Goal: Transaction & Acquisition: Purchase product/service

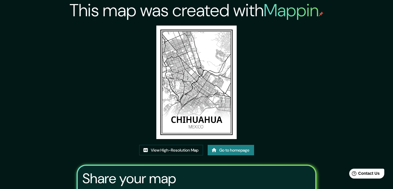
drag, startPoint x: 65, startPoint y: 84, endPoint x: 70, endPoint y: 84, distance: 4.7
click at [66, 84] on div "This map was created with Mappin View High-Resolution Map Go to homepage Share …" at bounding box center [196, 126] width 393 height 252
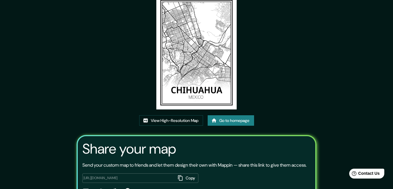
scroll to position [58, 0]
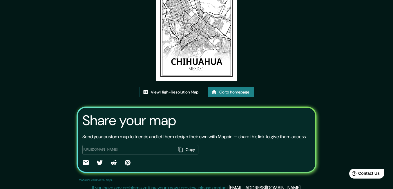
click at [237, 90] on link "Go to homepage" at bounding box center [231, 92] width 46 height 11
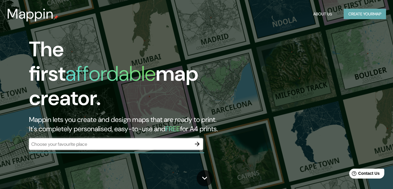
click at [378, 15] on button "Create your map" at bounding box center [365, 14] width 42 height 11
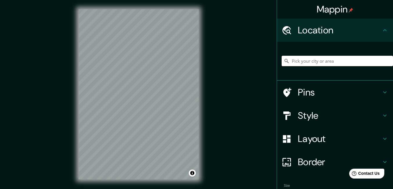
click at [296, 62] on input "Pick your city or area" at bounding box center [337, 61] width 111 height 10
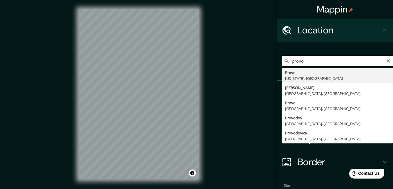
type input "[GEOGRAPHIC_DATA], [US_STATE], [GEOGRAPHIC_DATA]"
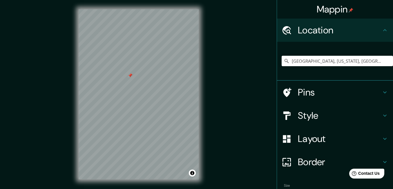
click at [332, 8] on h4 "Mappin" at bounding box center [335, 9] width 37 height 12
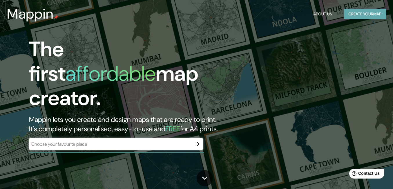
click at [378, 16] on button "Create your map" at bounding box center [365, 14] width 42 height 11
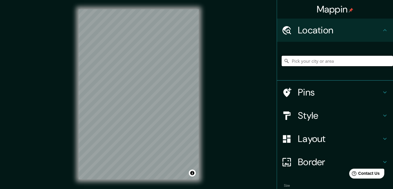
click at [322, 58] on input "Pick your city or area" at bounding box center [337, 61] width 111 height 10
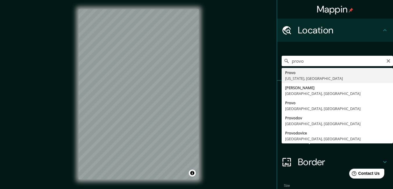
type input "[GEOGRAPHIC_DATA], [US_STATE], [GEOGRAPHIC_DATA]"
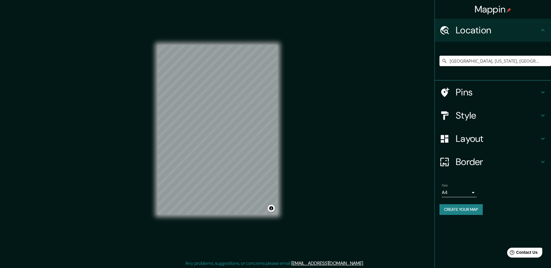
click at [397, 162] on h4 "Border" at bounding box center [497, 162] width 84 height 12
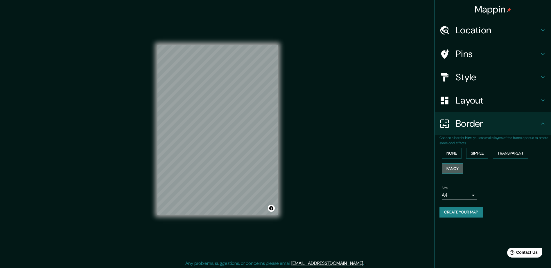
click at [397, 168] on button "Fancy" at bounding box center [451, 168] width 21 height 11
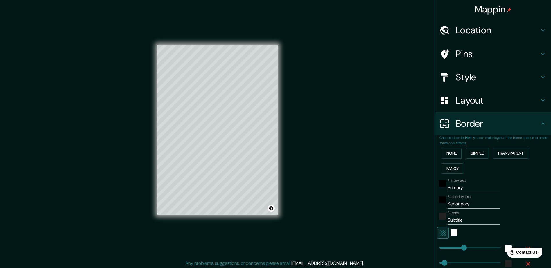
click at [397, 103] on h4 "Layout" at bounding box center [497, 101] width 84 height 12
type input "166"
type input "33"
type input "17"
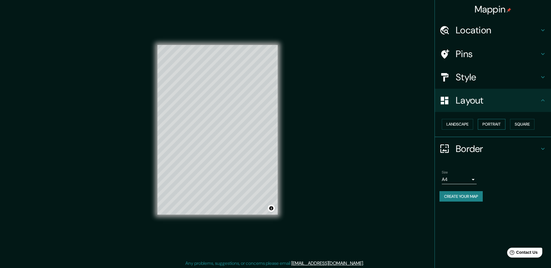
click at [397, 124] on button "Portrait" at bounding box center [491, 124] width 28 height 11
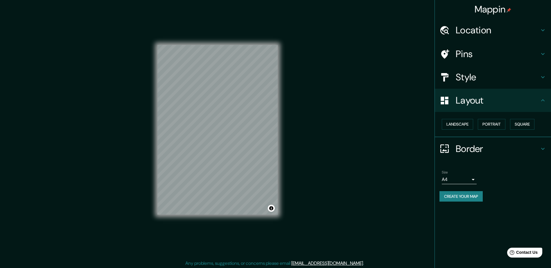
click at [397, 149] on h4 "Border" at bounding box center [497, 149] width 84 height 12
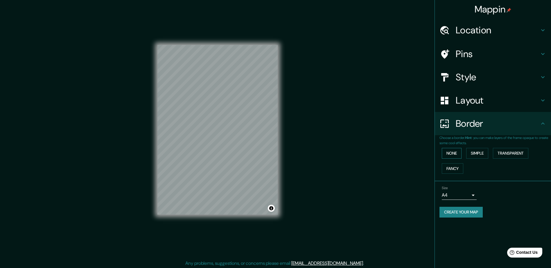
click at [397, 152] on button "None" at bounding box center [451, 153] width 20 height 11
click at [397, 152] on button "Simple" at bounding box center [477, 153] width 22 height 11
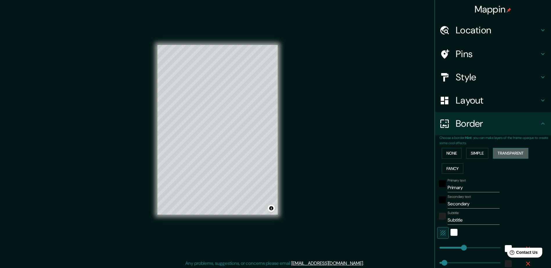
click at [397, 153] on button "Transparent" at bounding box center [510, 153] width 35 height 11
drag, startPoint x: 465, startPoint y: 189, endPoint x: 409, endPoint y: 184, distance: 56.3
click at [397, 184] on div "Mappin Location [GEOGRAPHIC_DATA], [US_STATE], [GEOGRAPHIC_DATA] Pins Style Lay…" at bounding box center [275, 134] width 551 height 269
type input "u"
type input "199"
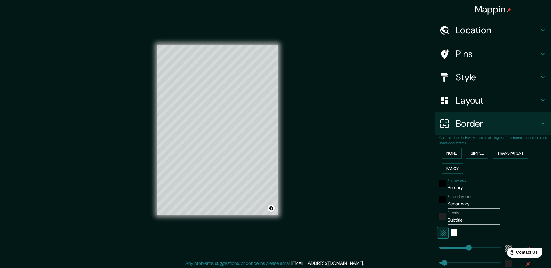
type input "33"
type input "199"
type input "33"
type input "u"
type input "199"
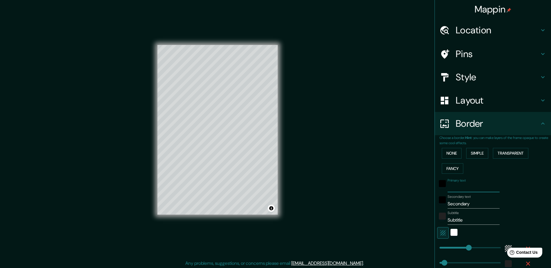
type input "33"
type input "ut"
type input "199"
type input "33"
type input "uta"
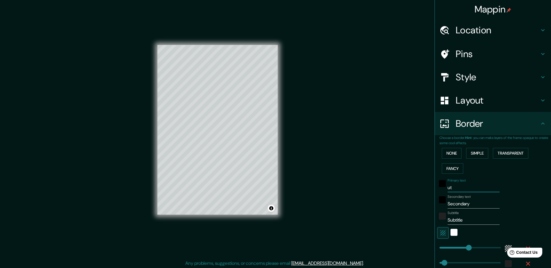
type input "199"
type input "33"
type input "utah"
type input "199"
type input "33"
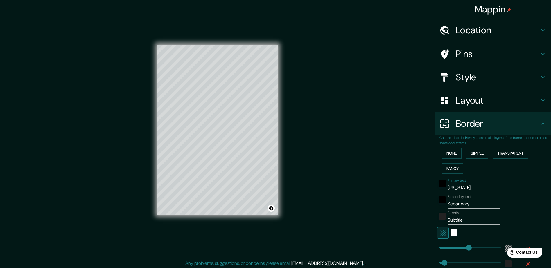
type input "uta"
type input "199"
type input "33"
type input "ut"
type input "199"
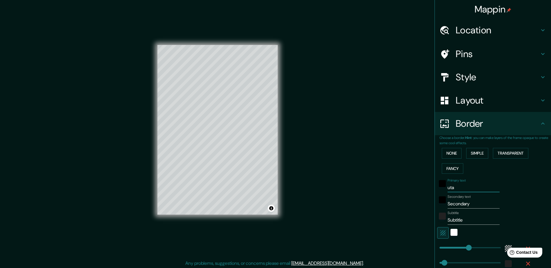
type input "33"
type input "u"
type input "199"
type input "33"
type input "199"
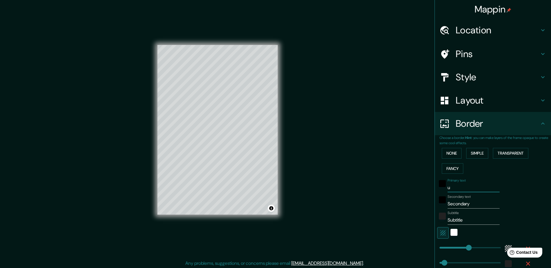
type input "33"
type input "p"
type input "199"
type input "33"
type input "pr"
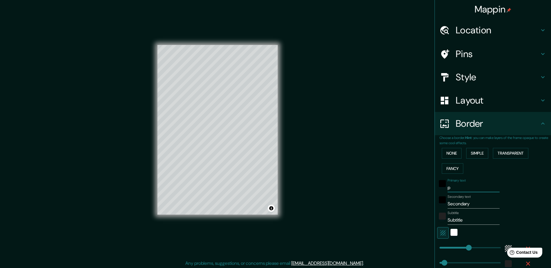
type input "199"
type input "33"
type input "pro"
type input "199"
type input "33"
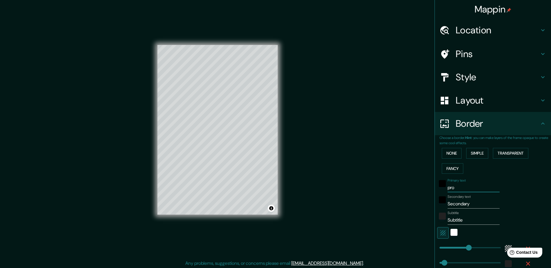
type input "prov"
type input "199"
type input "33"
type input "provo"
type input "199"
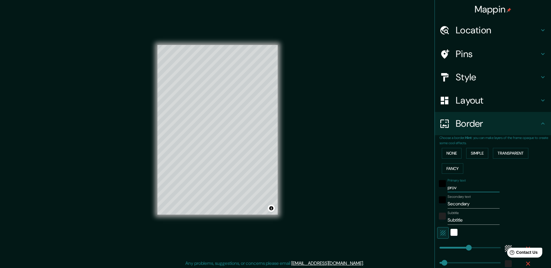
type input "33"
type input "provo"
drag, startPoint x: 475, startPoint y: 204, endPoint x: 387, endPoint y: 197, distance: 88.8
click at [387, 189] on div "Mappin Location Provo, Utah, Estados Unidos Pins Style Layout Border Choose a b…" at bounding box center [275, 134] width 551 height 269
type input "u"
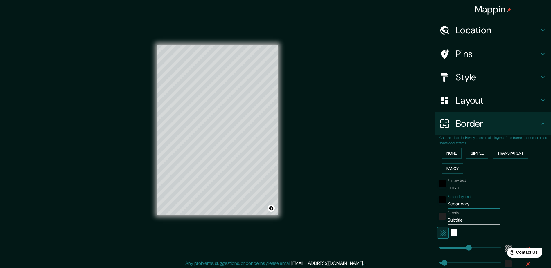
type input "199"
type input "33"
type input "ut"
type input "199"
type input "33"
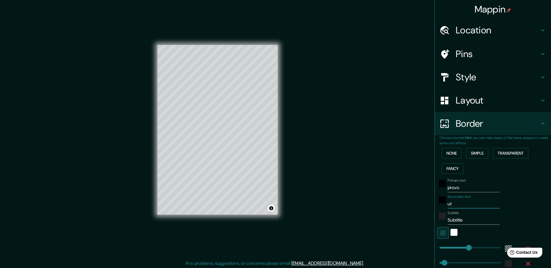
type input "uta"
type input "199"
type input "33"
type input "utah"
type input "199"
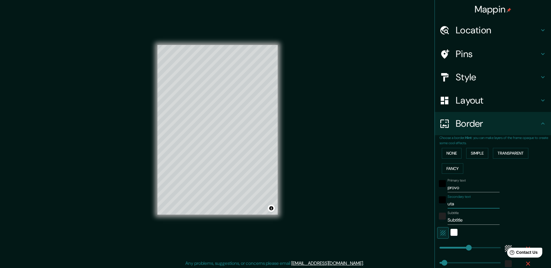
type input "33"
type input "utah"
type input "199"
type input "33"
type input "utah"
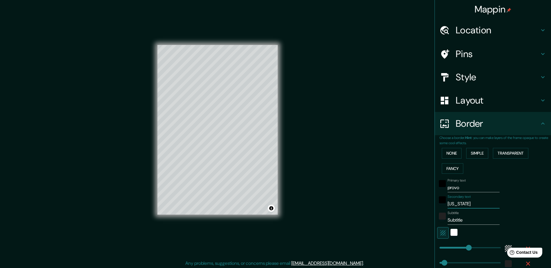
click at [397, 34] on h4 "Location" at bounding box center [497, 30] width 84 height 12
type input "199"
type input "33"
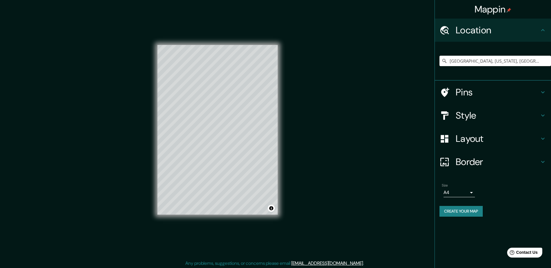
click at [397, 163] on h4 "Border" at bounding box center [497, 162] width 84 height 12
type input "199"
type input "33"
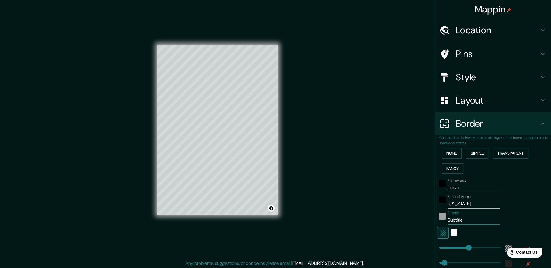
drag, startPoint x: 466, startPoint y: 218, endPoint x: 437, endPoint y: 218, distance: 29.0
click at [397, 189] on div "Subtitle Subtitle" at bounding box center [484, 218] width 95 height 14
type input "e"
type input "199"
type input "33"
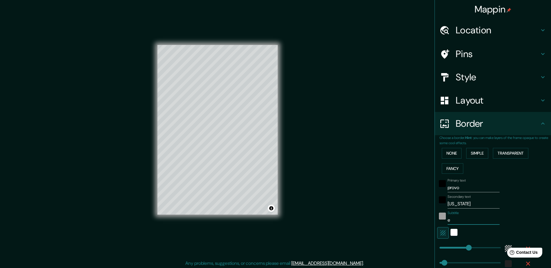
type input "es"
type input "199"
type input "33"
type input "est"
type input "199"
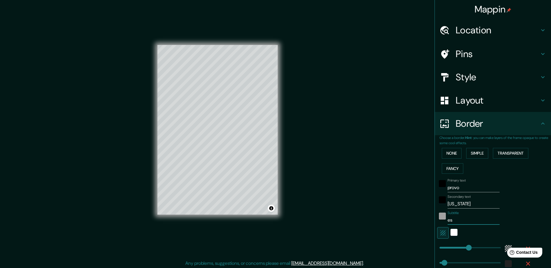
type input "33"
type input "esta"
type input "199"
type input "33"
type input "estad"
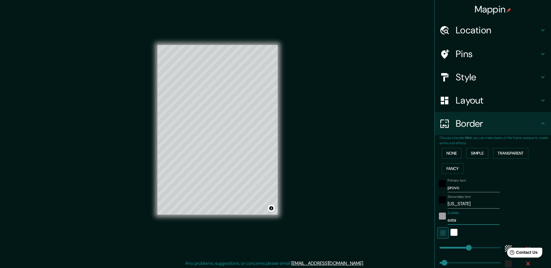
type input "199"
type input "33"
type input "estado"
type input "199"
type input "33"
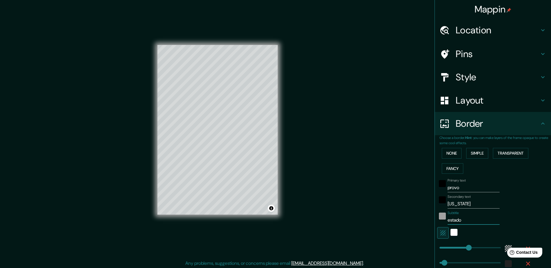
type input "estados"
type input "199"
type input "33"
type input "estados"
type input "199"
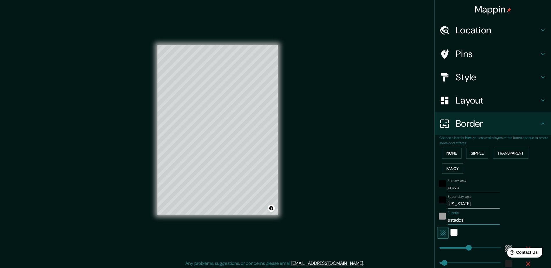
type input "33"
type input "estados"
type input "199"
type input "33"
type input "estado"
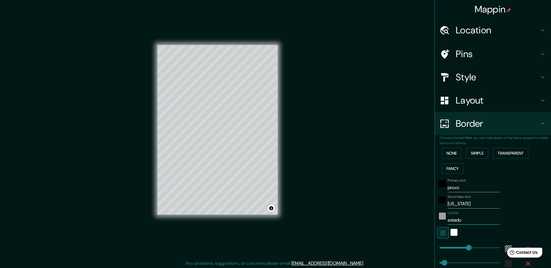
type input "199"
type input "33"
type input "estad"
type input "199"
type input "33"
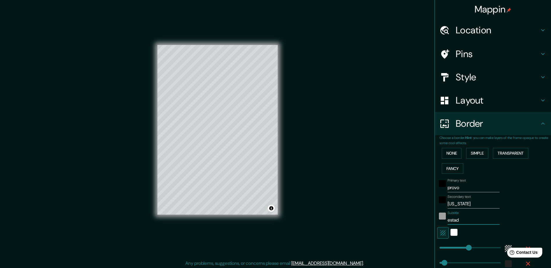
type input "esta"
type input "199"
type input "33"
type input "est"
type input "199"
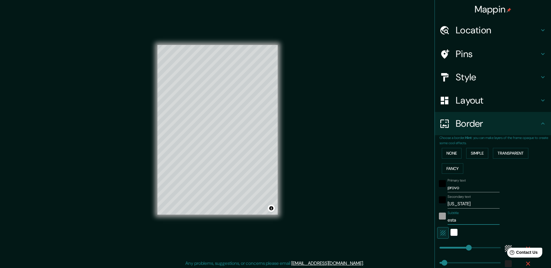
type input "33"
type input "es"
type input "199"
type input "33"
type input "e"
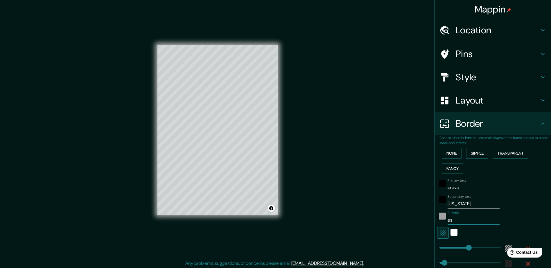
type input "199"
type input "33"
type input "199"
type input "33"
type input "E"
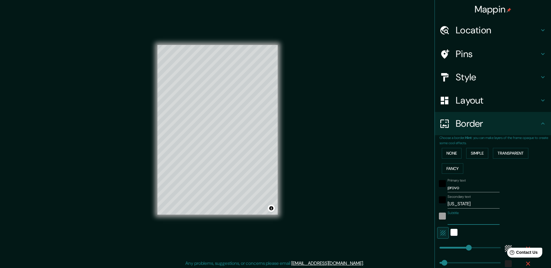
type input "199"
type input "33"
type input "Es"
type input "199"
type input "33"
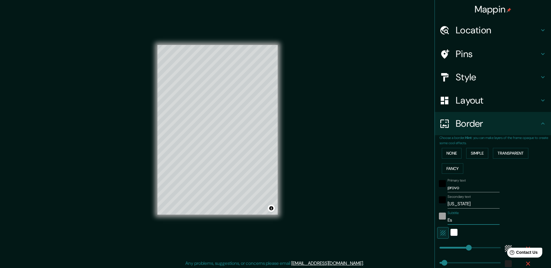
type input "Est"
type input "199"
type input "33"
type input "Esta"
type input "199"
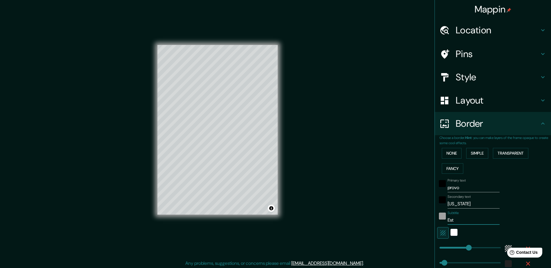
type input "33"
type input "Estad"
type input "199"
type input "33"
type input "Estado"
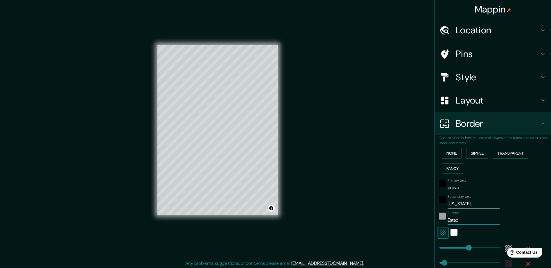
type input "199"
type input "33"
type input "Estados"
type input "199"
type input "33"
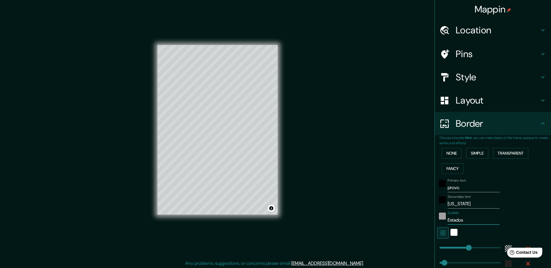
type input "Estados"
type input "199"
type input "33"
type input "Estados"
type input "199"
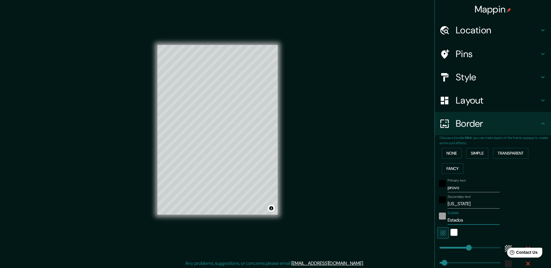
type input "33"
type input "Estado"
type input "199"
type input "33"
type input "Estad"
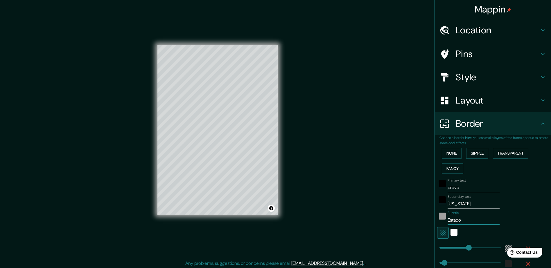
type input "199"
type input "33"
type input "Esta"
type input "199"
type input "33"
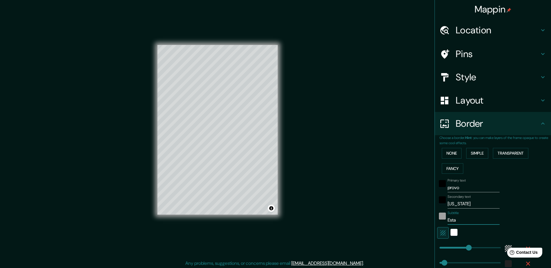
type input "Est"
type input "199"
type input "33"
type input "Es"
type input "199"
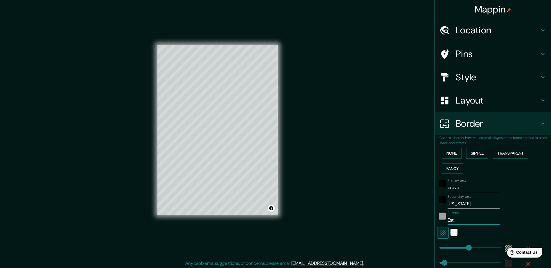
type input "33"
type input "E"
type input "199"
type input "33"
type input "ES"
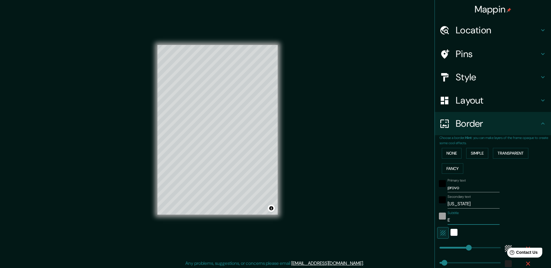
type input "199"
type input "33"
type input "ESR"
type input "199"
type input "33"
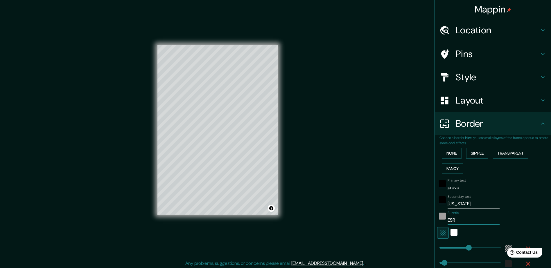
type input "ES"
type input "199"
type input "33"
type input "ESS"
type input "199"
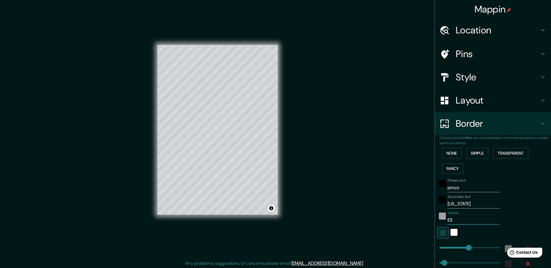
type input "33"
type input "ESST"
type input "199"
type input "33"
type input "ESS"
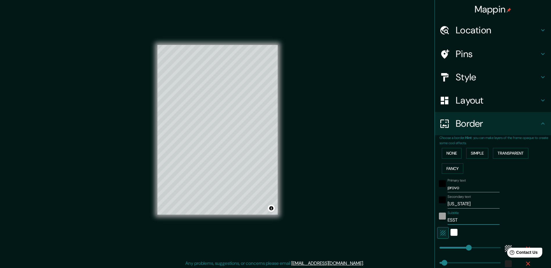
type input "199"
type input "33"
type input "ES"
type input "199"
type input "33"
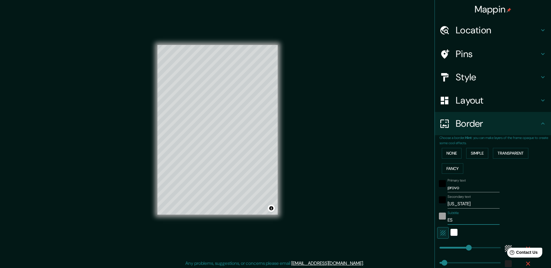
type input "E"
type input "199"
type input "33"
type input "199"
type input "33"
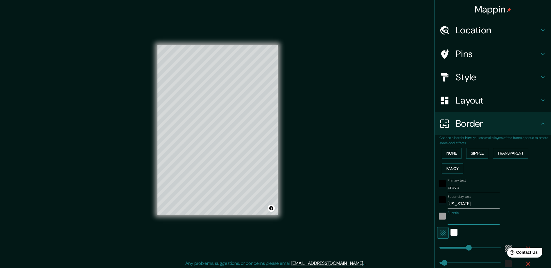
type input "e"
type input "199"
type input "33"
type input "eS"
type input "199"
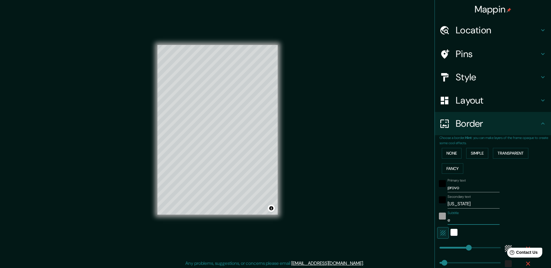
type input "33"
type input "e"
type input "199"
click at [397, 172] on div "None Simple Transparent Fancy" at bounding box center [494, 161] width 111 height 30
click at [397, 150] on button "Simple" at bounding box center [477, 153] width 22 height 11
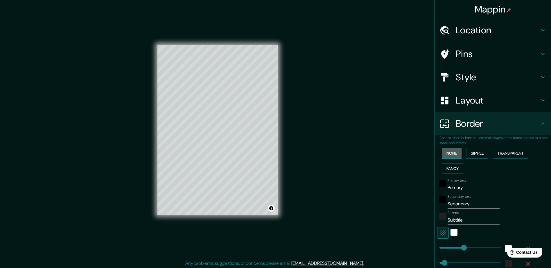
click at [397, 151] on button "None" at bounding box center [451, 153] width 20 height 11
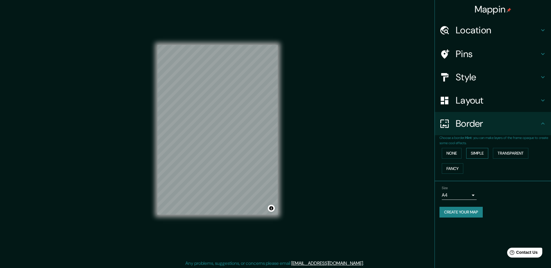
click at [397, 151] on button "Simple" at bounding box center [477, 153] width 22 height 11
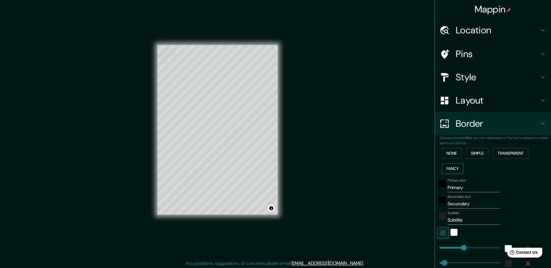
click at [397, 167] on button "Fancy" at bounding box center [451, 168] width 21 height 11
drag, startPoint x: 465, startPoint y: 189, endPoint x: 400, endPoint y: 187, distance: 65.6
click at [397, 187] on div "Mappin Location [GEOGRAPHIC_DATA], [US_STATE], [GEOGRAPHIC_DATA] Pins Style Lay…" at bounding box center [275, 134] width 551 height 269
drag, startPoint x: 470, startPoint y: 203, endPoint x: 351, endPoint y: 201, distance: 119.0
click at [351, 189] on div "Mappin Location Provo, Utah, Estados Unidos Pins Style Layout Border Choose a b…" at bounding box center [275, 134] width 551 height 269
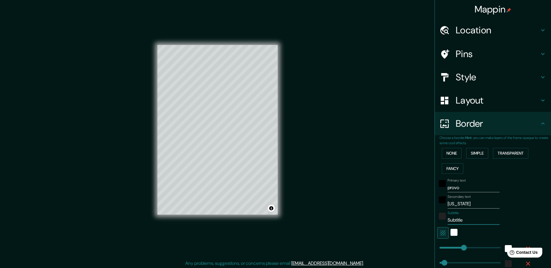
drag, startPoint x: 459, startPoint y: 222, endPoint x: 430, endPoint y: 220, distance: 28.5
click at [397, 189] on div "Choose a border. Hint : you can make layers of the frame opaque to create some …" at bounding box center [492, 226] width 116 height 182
click at [397, 185] on div "Primary text provo" at bounding box center [484, 185] width 95 height 14
click at [397, 77] on h4 "Style" at bounding box center [497, 77] width 84 height 12
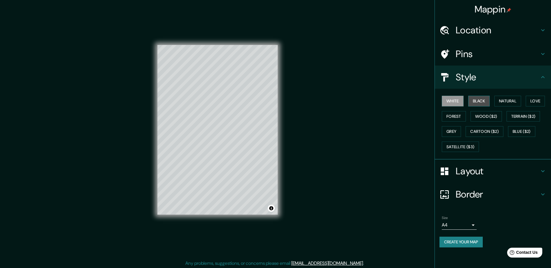
click at [397, 103] on button "Black" at bounding box center [479, 101] width 22 height 11
click at [397, 103] on button "Natural" at bounding box center [507, 101] width 27 height 11
click at [397, 102] on button "White" at bounding box center [452, 101] width 22 height 11
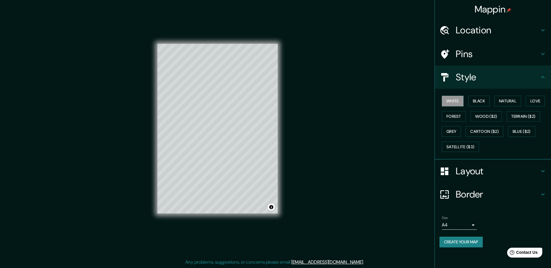
click at [397, 54] on div at bounding box center [447, 54] width 16 height 10
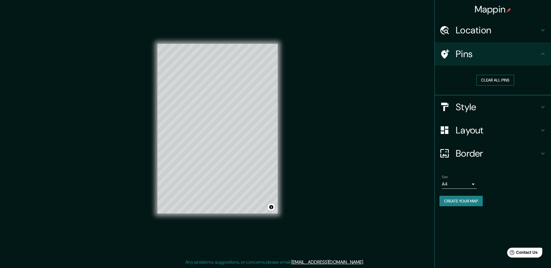
click at [397, 78] on button "Clear all pins" at bounding box center [495, 80] width 38 height 11
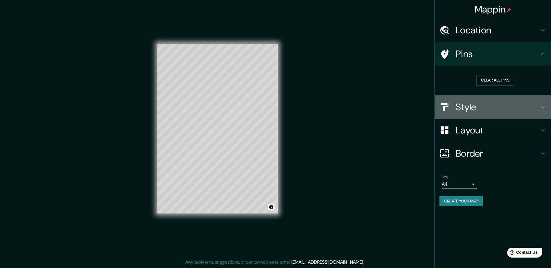
click at [397, 111] on h4 "Style" at bounding box center [497, 107] width 84 height 12
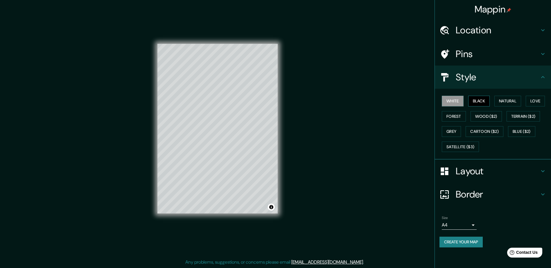
click at [397, 98] on button "Black" at bounding box center [479, 101] width 22 height 11
click at [397, 101] on button "Natural" at bounding box center [507, 101] width 27 height 11
click at [397, 99] on button "Love" at bounding box center [534, 101] width 19 height 11
click at [397, 118] on button "Forest" at bounding box center [453, 116] width 24 height 11
click at [397, 101] on button "White" at bounding box center [452, 101] width 22 height 11
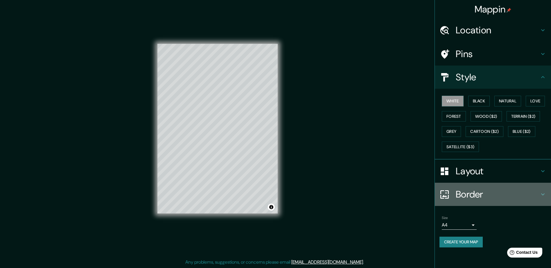
click at [397, 189] on h4 "Border" at bounding box center [497, 195] width 84 height 12
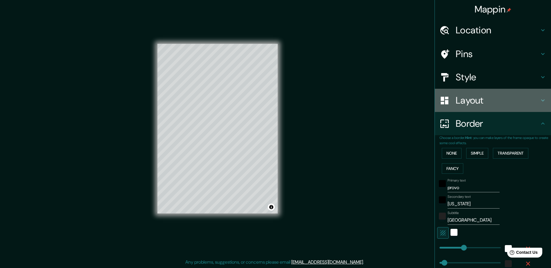
click at [397, 98] on h4 "Layout" at bounding box center [497, 101] width 84 height 12
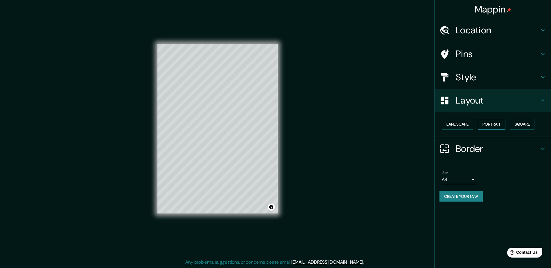
click at [397, 122] on button "Portrait" at bounding box center [491, 124] width 28 height 11
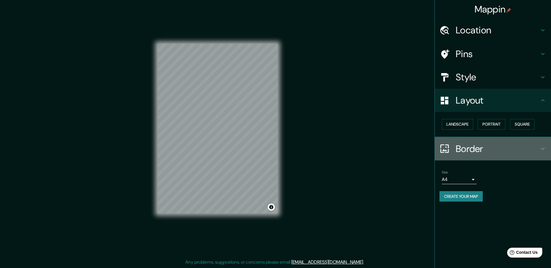
click at [397, 149] on h4 "Border" at bounding box center [497, 149] width 84 height 12
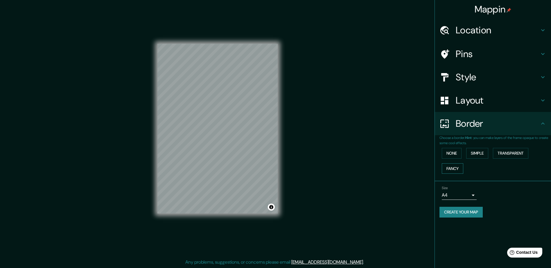
click at [397, 167] on button "Fancy" at bounding box center [451, 168] width 21 height 11
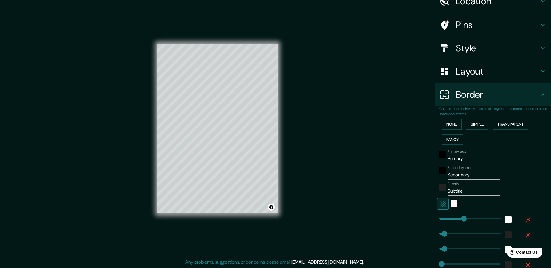
scroll to position [58, 0]
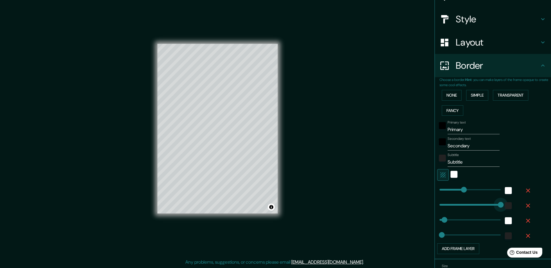
drag, startPoint x: 439, startPoint y: 203, endPoint x: 509, endPoint y: 203, distance: 70.2
drag, startPoint x: 494, startPoint y: 203, endPoint x: 446, endPoint y: 203, distance: 48.2
drag, startPoint x: 466, startPoint y: 129, endPoint x: 405, endPoint y: 131, distance: 61.6
click at [397, 131] on div "Mappin Location [GEOGRAPHIC_DATA], [US_STATE], [GEOGRAPHIC_DATA] Pins Style Lay…" at bounding box center [275, 133] width 551 height 269
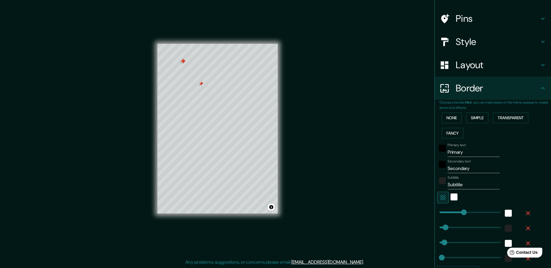
scroll to position [0, 0]
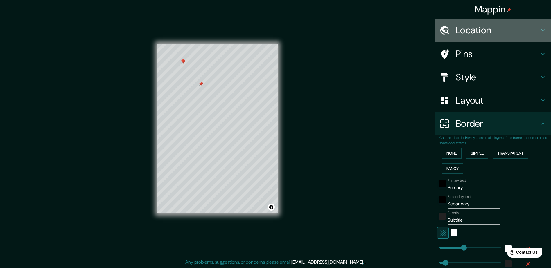
click at [397, 33] on h4 "Location" at bounding box center [497, 30] width 84 height 12
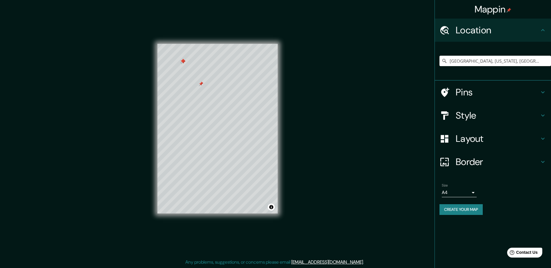
click at [397, 95] on h4 "Pins" at bounding box center [497, 92] width 84 height 12
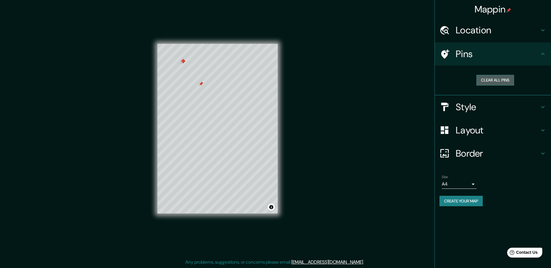
click at [397, 78] on button "Clear all pins" at bounding box center [495, 80] width 38 height 11
click at [397, 185] on body "Mappin Location Provo, Utah, Estados Unidos Pins Clear all pins Style Layout Bo…" at bounding box center [275, 133] width 551 height 268
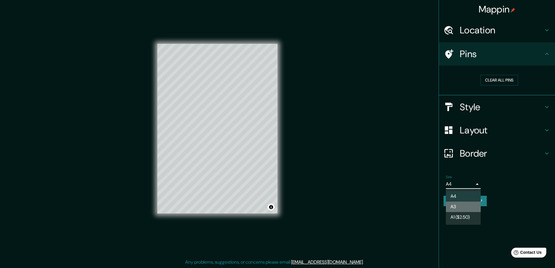
click at [397, 189] on li "A3" at bounding box center [463, 207] width 35 height 10
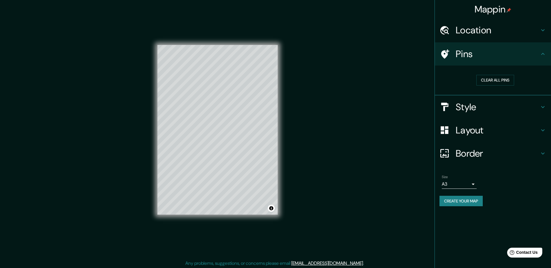
click at [397, 33] on h4 "Location" at bounding box center [497, 30] width 84 height 12
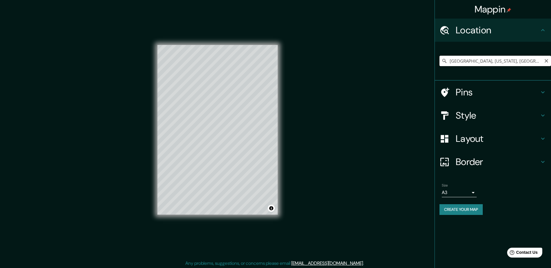
click at [397, 62] on input "[GEOGRAPHIC_DATA], [US_STATE], [GEOGRAPHIC_DATA]" at bounding box center [494, 61] width 111 height 10
drag, startPoint x: 520, startPoint y: 64, endPoint x: 440, endPoint y: 65, distance: 79.8
click at [397, 65] on input "[GEOGRAPHIC_DATA], [US_STATE], [GEOGRAPHIC_DATA]" at bounding box center [494, 61] width 111 height 10
click at [397, 60] on icon at bounding box center [444, 61] width 6 height 6
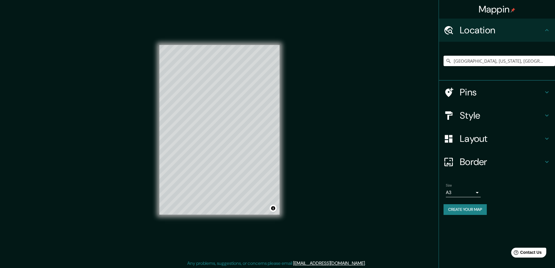
click at [397, 189] on body "Mappin Location Provo, Utah, Estados Unidos Pins Style Layout Border Choose a b…" at bounding box center [277, 134] width 555 height 268
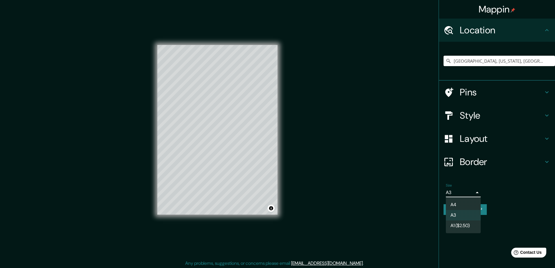
click at [397, 189] on li "A3" at bounding box center [463, 215] width 35 height 10
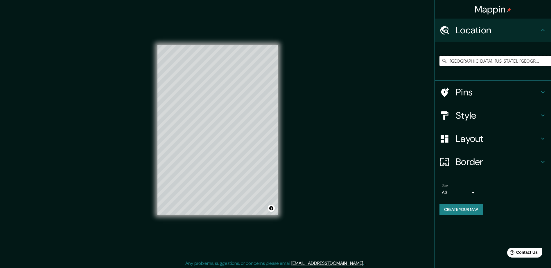
drag, startPoint x: 517, startPoint y: 59, endPoint x: 382, endPoint y: 64, distance: 134.7
click at [382, 64] on div "Mappin Location Provo, Utah, Estados Unidos Pins Style Layout Border Choose a b…" at bounding box center [275, 134] width 551 height 269
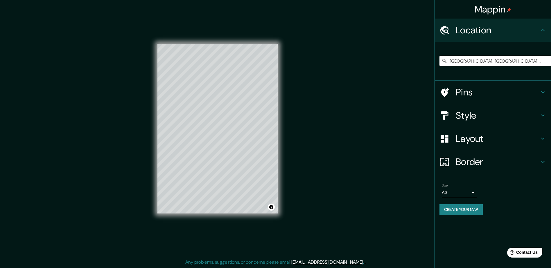
click at [397, 163] on h4 "Border" at bounding box center [497, 162] width 84 height 12
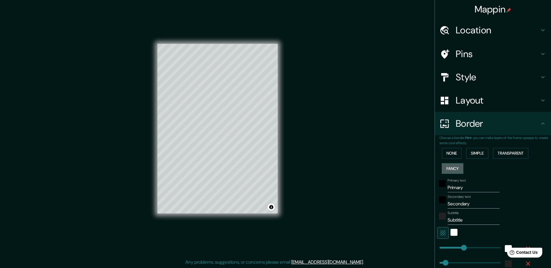
click at [397, 168] on button "Fancy" at bounding box center [451, 168] width 21 height 11
drag, startPoint x: 459, startPoint y: 185, endPoint x: 391, endPoint y: 181, distance: 67.7
click at [391, 181] on div "Mappin Location Chihuahua, Chihuahua, México Pins Style Layout Border Choose a …" at bounding box center [275, 133] width 551 height 269
drag, startPoint x: 468, startPoint y: 204, endPoint x: 392, endPoint y: 198, distance: 76.8
click at [392, 189] on div "Mappin Location Chihuahua, Chihuahua, México Pins Style Layout Border Choose a …" at bounding box center [275, 133] width 551 height 269
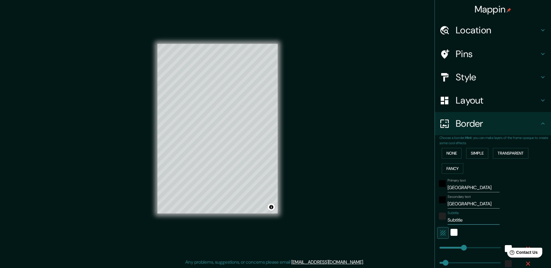
click at [397, 189] on div "Mappin Location Chihuahua, Chihuahua, México Pins Style Layout Border Choose a …" at bounding box center [275, 133] width 551 height 269
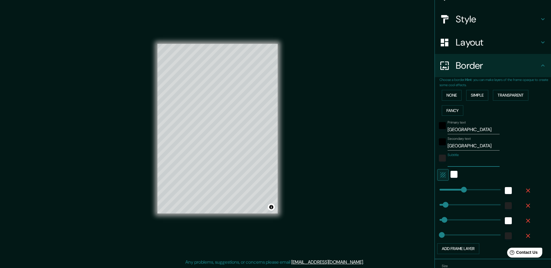
scroll to position [92, 0]
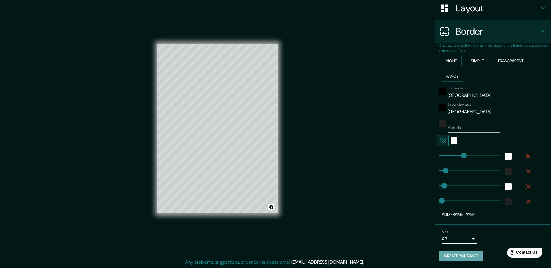
click at [397, 189] on button "Create your map" at bounding box center [460, 256] width 43 height 11
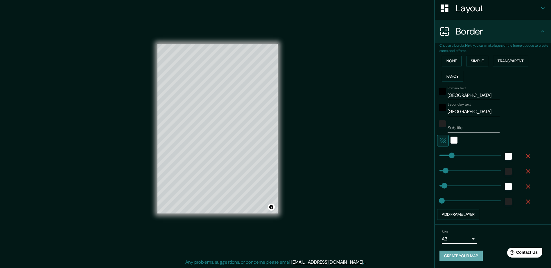
click at [397, 189] on button "Create your map" at bounding box center [460, 256] width 43 height 11
click at [344, 170] on div "Mappin Location Chihuahua, Chihuahua, México Pins Style Layout Border Choose a …" at bounding box center [275, 133] width 551 height 269
click at [397, 189] on button "Create your map" at bounding box center [460, 256] width 43 height 11
click at [387, 19] on div "Mappin Location Chihuahua, Chihuahua, México Pins Style Layout Border Choose a …" at bounding box center [275, 133] width 551 height 269
click at [397, 189] on div "Size A3 a4 Create your map" at bounding box center [492, 247] width 107 height 39
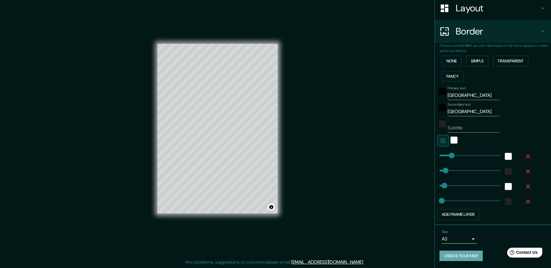
click at [397, 189] on button "Create your map" at bounding box center [460, 256] width 43 height 11
drag, startPoint x: 447, startPoint y: 153, endPoint x: 441, endPoint y: 154, distance: 5.5
drag, startPoint x: 437, startPoint y: 154, endPoint x: 441, endPoint y: 155, distance: 4.4
drag, startPoint x: 444, startPoint y: 155, endPoint x: 435, endPoint y: 155, distance: 8.4
click at [397, 189] on button "Create your map" at bounding box center [460, 256] width 43 height 11
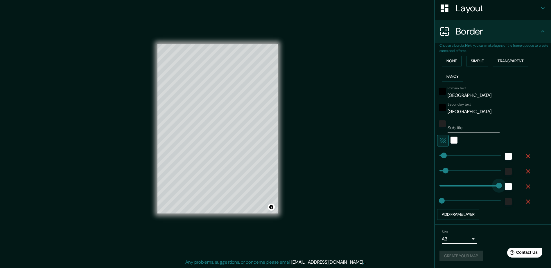
drag, startPoint x: 441, startPoint y: 185, endPoint x: 495, endPoint y: 188, distance: 54.0
drag, startPoint x: 493, startPoint y: 185, endPoint x: 428, endPoint y: 186, distance: 65.6
drag, startPoint x: 440, startPoint y: 172, endPoint x: 434, endPoint y: 171, distance: 6.1
drag, startPoint x: 437, startPoint y: 200, endPoint x: 451, endPoint y: 200, distance: 13.9
drag, startPoint x: 450, startPoint y: 200, endPoint x: 435, endPoint y: 199, distance: 14.8
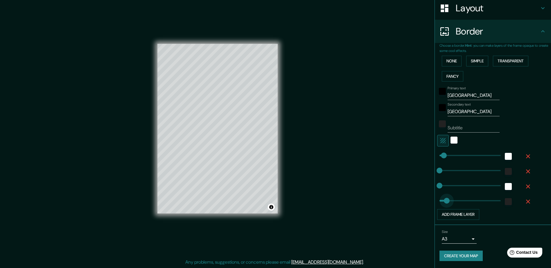
drag, startPoint x: 439, startPoint y: 198, endPoint x: 442, endPoint y: 197, distance: 3.8
click at [397, 189] on button "Create your map" at bounding box center [460, 256] width 43 height 11
drag, startPoint x: 435, startPoint y: 170, endPoint x: 440, endPoint y: 171, distance: 4.5
drag, startPoint x: 439, startPoint y: 171, endPoint x: 447, endPoint y: 171, distance: 7.3
drag, startPoint x: 446, startPoint y: 171, endPoint x: 438, endPoint y: 171, distance: 8.7
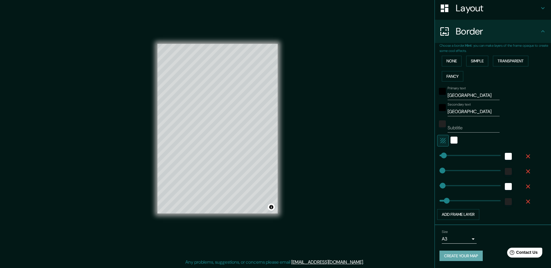
click at [397, 189] on button "Create your map" at bounding box center [460, 256] width 43 height 11
drag, startPoint x: 445, startPoint y: 255, endPoint x: 445, endPoint y: 263, distance: 7.6
click at [397, 189] on div "Size A3 a4 Create your map" at bounding box center [492, 247] width 107 height 39
click at [329, 166] on div "Mappin Location Chihuahua, Chihuahua, México Pins Style Layout Border Choose a …" at bounding box center [275, 133] width 551 height 269
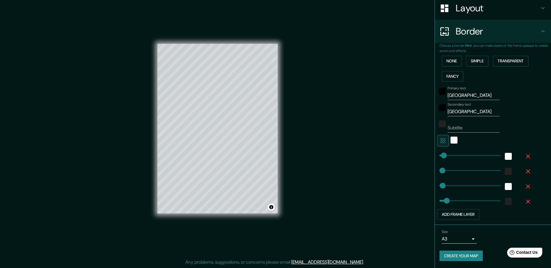
click at [397, 189] on button "Create your map" at bounding box center [460, 256] width 43 height 11
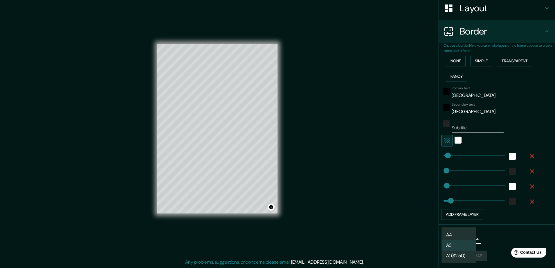
click at [397, 189] on body "Mappin Location Chihuahua, Chihuahua, México Pins Style Layout Border Choose a …" at bounding box center [277, 133] width 555 height 268
click at [397, 189] on li "A4" at bounding box center [458, 235] width 35 height 10
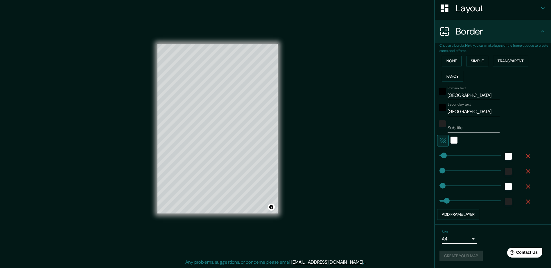
click at [397, 189] on div "Mappin Location Chihuahua, Chihuahua, México Pins Style Layout Border Choose a …" at bounding box center [275, 133] width 551 height 269
click at [397, 189] on button "Create your map" at bounding box center [460, 256] width 43 height 11
click at [339, 142] on div "Mappin Location Chihuahua, Chihuahua, México Pins Style Layout Border Choose a …" at bounding box center [275, 133] width 551 height 269
click at [397, 189] on button "Create your map" at bounding box center [460, 256] width 43 height 11
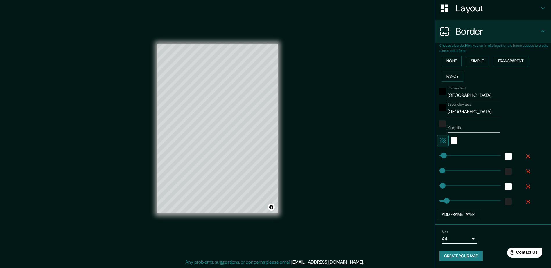
click at [397, 51] on div "Choose a border. Hint : you can make layers of the frame opaque to create some …" at bounding box center [492, 134] width 116 height 182
click at [397, 189] on button "Create your map" at bounding box center [460, 256] width 43 height 11
click at [397, 140] on div "white" at bounding box center [453, 140] width 7 height 7
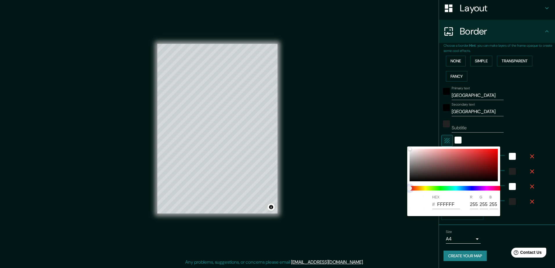
drag, startPoint x: 411, startPoint y: 187, endPoint x: 414, endPoint y: 167, distance: 21.2
click at [397, 167] on div "HEX # FFFFFF R 255 G 255 B 255" at bounding box center [453, 182] width 93 height 70
drag, startPoint x: 414, startPoint y: 165, endPoint x: 405, endPoint y: 146, distance: 20.9
click at [397, 146] on div "HEX # D1D1D1 R 209 G 209 B 209" at bounding box center [277, 134] width 555 height 268
drag, startPoint x: 410, startPoint y: 154, endPoint x: 408, endPoint y: 141, distance: 13.2
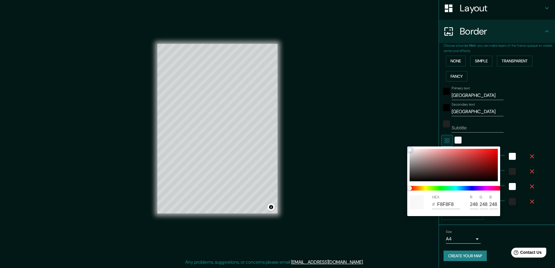
click at [397, 141] on div "HEX # F8F8F8 R 248 G 248 B 248" at bounding box center [277, 134] width 555 height 268
click at [397, 189] on div at bounding box center [277, 134] width 555 height 268
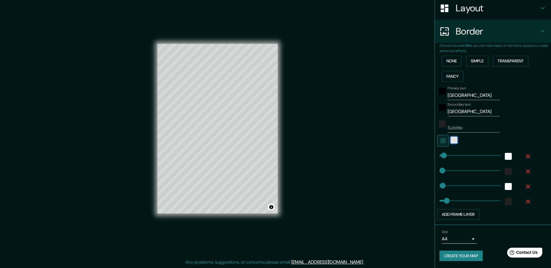
click at [397, 140] on div "color-F8F8F8" at bounding box center [453, 140] width 7 height 7
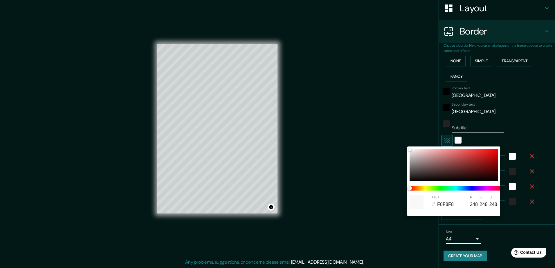
click at [397, 140] on div at bounding box center [277, 134] width 555 height 268
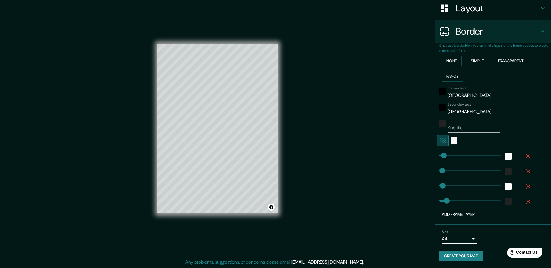
click at [397, 140] on icon "button" at bounding box center [442, 140] width 5 height 5
click at [397, 189] on button "Create your map" at bounding box center [460, 256] width 43 height 11
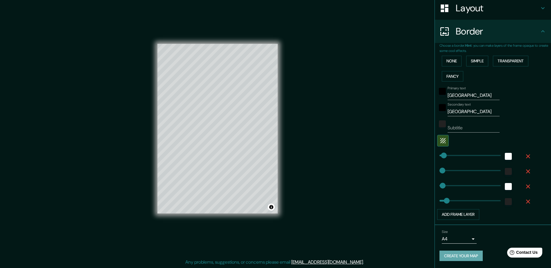
click at [397, 189] on button "Create your map" at bounding box center [460, 256] width 43 height 11
click at [397, 93] on div "black" at bounding box center [442, 91] width 7 height 7
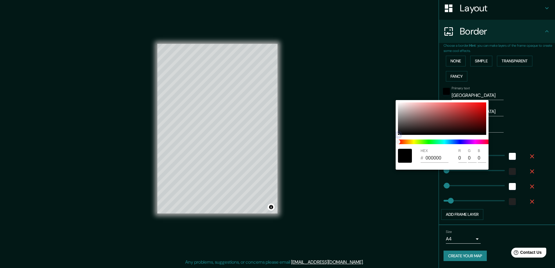
drag, startPoint x: 398, startPoint y: 133, endPoint x: 398, endPoint y: 141, distance: 7.5
click at [397, 141] on div "HEX # 000000 R 0 G 0 B 0" at bounding box center [442, 135] width 93 height 70
drag, startPoint x: 495, startPoint y: 85, endPoint x: 491, endPoint y: 98, distance: 13.4
click at [397, 86] on div at bounding box center [277, 134] width 555 height 268
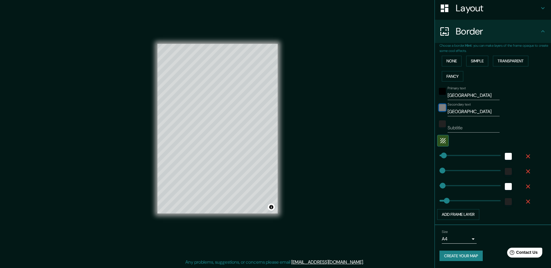
click at [397, 107] on div "black" at bounding box center [442, 107] width 7 height 7
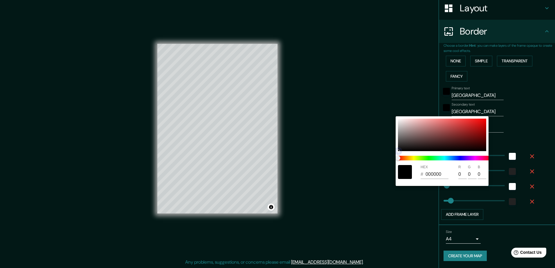
click at [397, 152] on div at bounding box center [398, 151] width 2 height 2
click at [397, 120] on div at bounding box center [277, 134] width 555 height 268
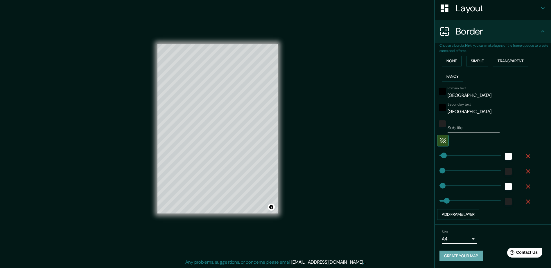
click at [397, 189] on button "Create your map" at bounding box center [460, 256] width 43 height 11
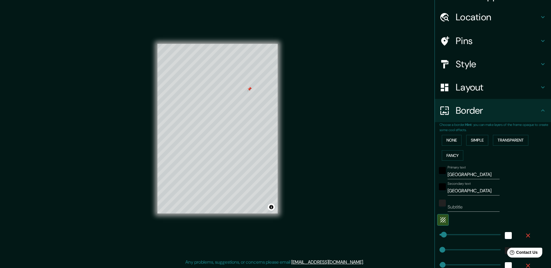
scroll to position [5, 0]
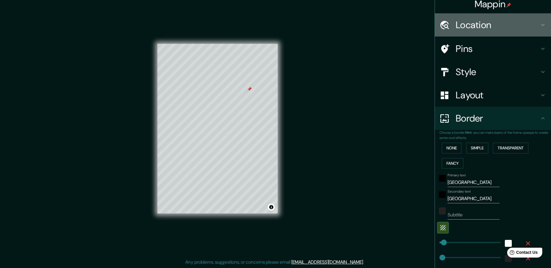
click at [397, 28] on h4 "Location" at bounding box center [497, 25] width 84 height 12
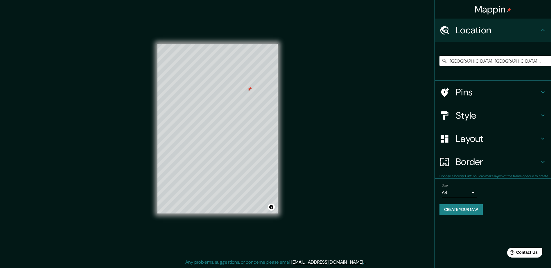
scroll to position [0, 0]
click at [397, 92] on h4 "Pins" at bounding box center [497, 92] width 84 height 12
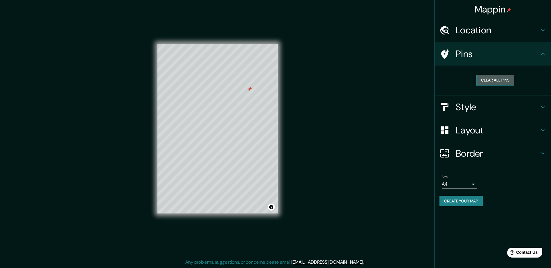
click at [397, 83] on button "Clear all pins" at bounding box center [495, 80] width 38 height 11
click at [397, 189] on button "Create your map" at bounding box center [460, 201] width 43 height 11
click at [397, 189] on div "Create your map" at bounding box center [492, 201] width 107 height 11
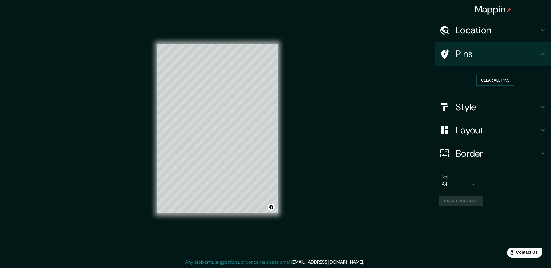
click at [397, 189] on div "Create your map" at bounding box center [492, 201] width 107 height 11
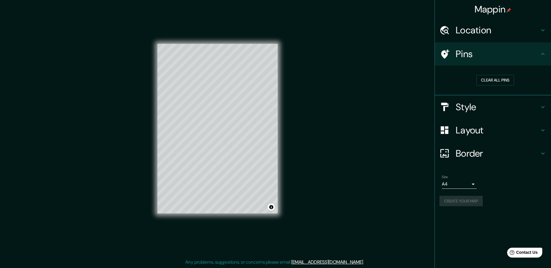
click at [397, 189] on div "Create your map" at bounding box center [492, 201] width 107 height 11
click at [397, 189] on span "Contact Us" at bounding box center [526, 252] width 22 height 5
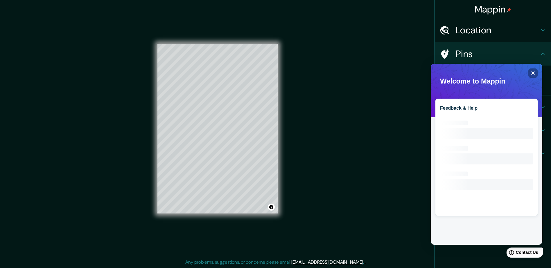
click at [397, 189] on span "Contact Us" at bounding box center [526, 252] width 22 height 5
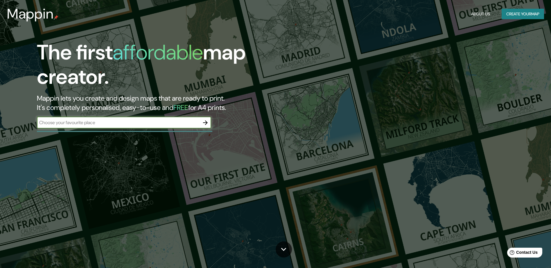
click at [513, 13] on button "Create your map" at bounding box center [522, 14] width 42 height 11
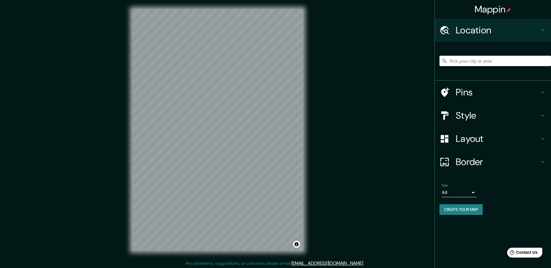
click at [468, 64] on input "Pick your city or area" at bounding box center [494, 61] width 111 height 10
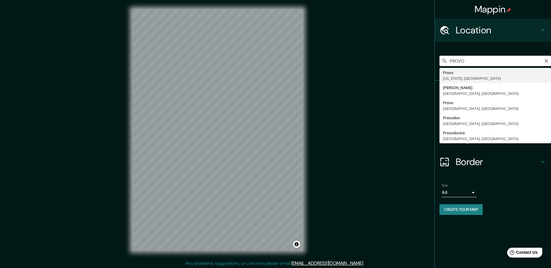
type input "[GEOGRAPHIC_DATA], [US_STATE], [GEOGRAPHIC_DATA]"
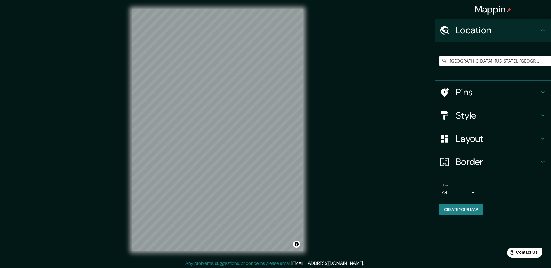
click at [467, 117] on h4 "Style" at bounding box center [497, 116] width 84 height 12
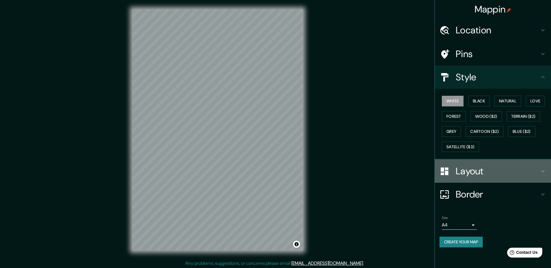
click at [459, 171] on h4 "Layout" at bounding box center [497, 171] width 84 height 12
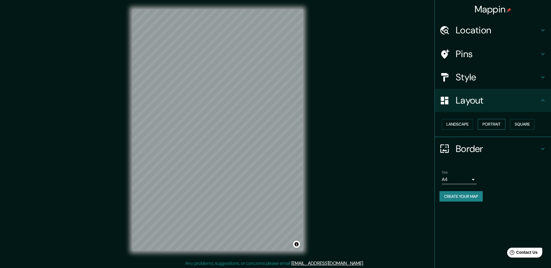
click at [497, 125] on button "Portrait" at bounding box center [491, 124] width 28 height 11
click at [459, 151] on h4 "Border" at bounding box center [497, 149] width 84 height 12
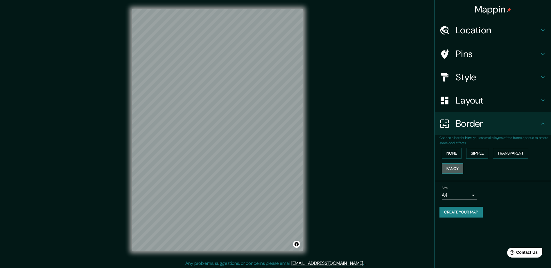
click at [449, 168] on button "Fancy" at bounding box center [451, 168] width 21 height 11
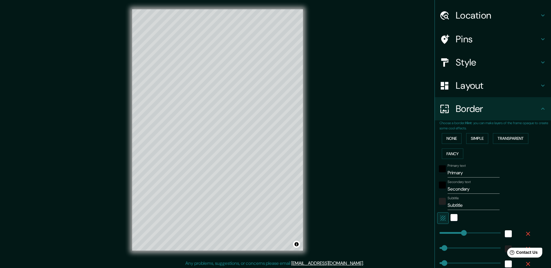
scroll to position [29, 0]
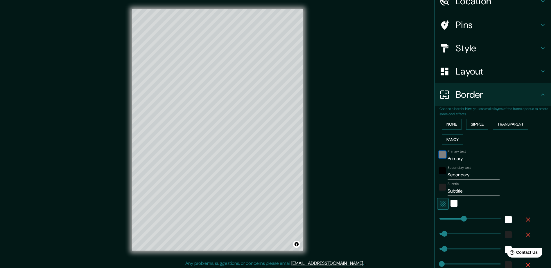
click at [440, 155] on div "black" at bounding box center [442, 154] width 7 height 7
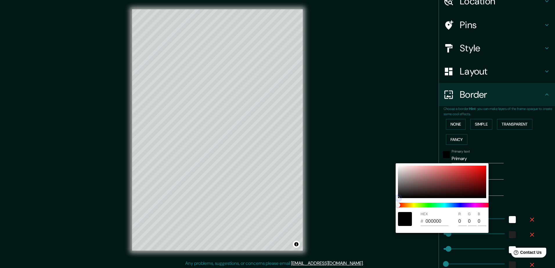
click at [399, 197] on div at bounding box center [442, 182] width 88 height 33
type input "235"
type input "47"
type input "24"
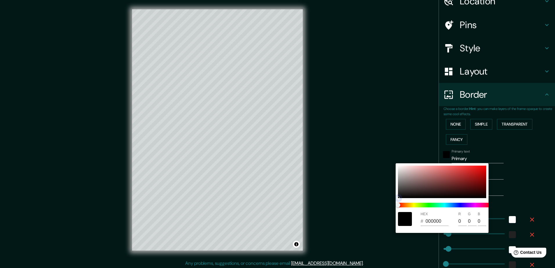
type input "090909"
type input "9"
click at [485, 157] on div at bounding box center [277, 134] width 555 height 268
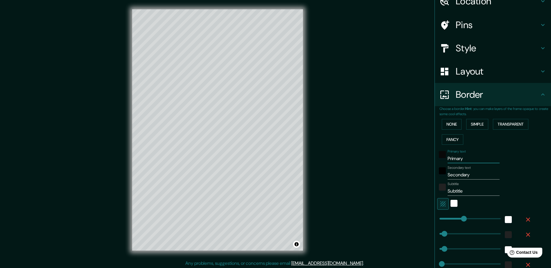
drag, startPoint x: 465, startPoint y: 158, endPoint x: 392, endPoint y: 161, distance: 72.6
click at [392, 161] on div "Mappin Location [GEOGRAPHIC_DATA], [US_STATE], [GEOGRAPHIC_DATA] Pins Style Lay…" at bounding box center [275, 134] width 551 height 269
type input "P"
type input "235"
type input "47"
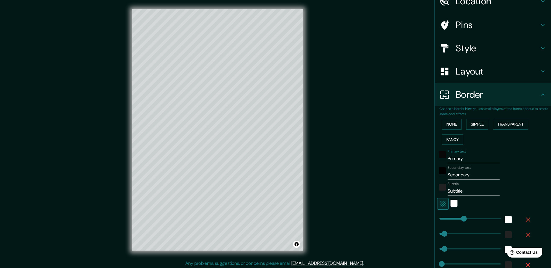
type input "47"
type input "24"
type input "PR"
type input "235"
type input "47"
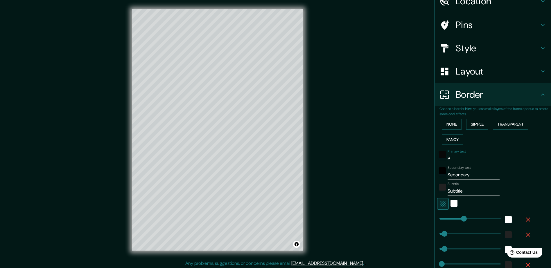
type input "47"
type input "24"
type input "PRO"
type input "235"
type input "47"
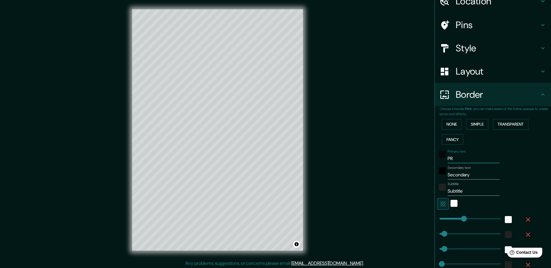
type input "47"
type input "24"
type input "PROV"
type input "235"
type input "47"
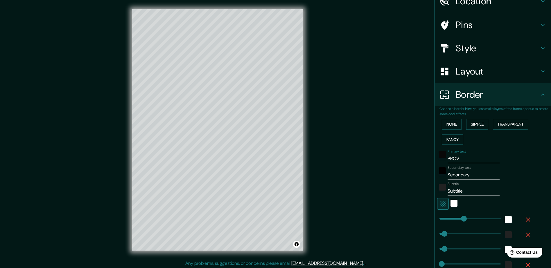
type input "47"
type input "24"
type input "PROVO"
type input "235"
type input "47"
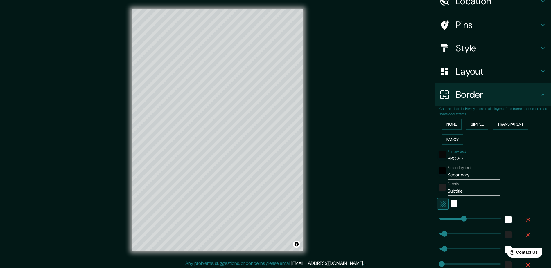
type input "47"
type input "24"
type input "PROVO"
click at [450, 175] on input "Secondary" at bounding box center [473, 174] width 52 height 9
drag, startPoint x: 470, startPoint y: 174, endPoint x: 412, endPoint y: 170, distance: 58.5
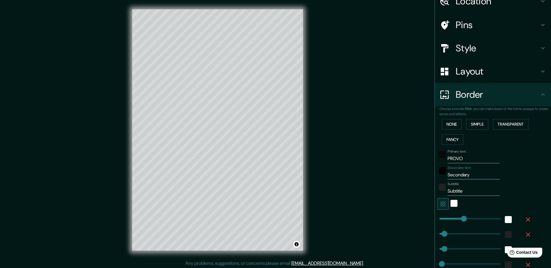
click at [412, 170] on div "Mappin Location [GEOGRAPHIC_DATA], [US_STATE], [GEOGRAPHIC_DATA] Pins Style Lay…" at bounding box center [275, 134] width 551 height 269
type input "U"
type input "235"
type input "47"
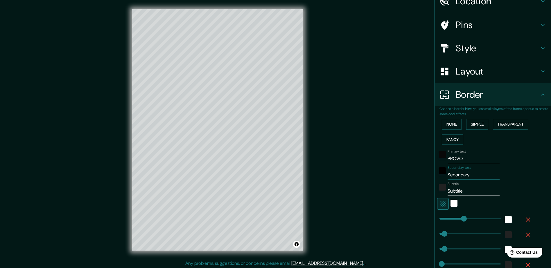
type input "24"
type input "UT"
type input "235"
type input "47"
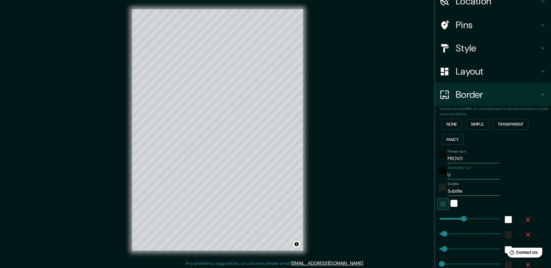
type input "24"
type input "UTA"
type input "235"
type input "47"
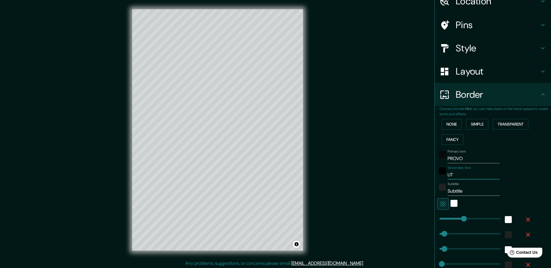
type input "24"
type input "[US_STATE]"
type input "235"
type input "47"
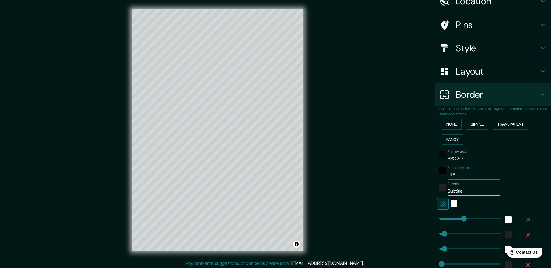
type input "24"
type input "[US_STATE]"
drag, startPoint x: 476, startPoint y: 192, endPoint x: 472, endPoint y: 192, distance: 3.8
click at [475, 192] on input "Subtitle" at bounding box center [473, 191] width 52 height 9
drag, startPoint x: 468, startPoint y: 191, endPoint x: 403, endPoint y: 184, distance: 65.1
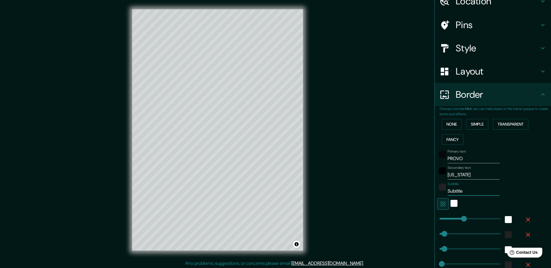
click at [403, 184] on div "Mappin Location [GEOGRAPHIC_DATA], [US_STATE], [GEOGRAPHIC_DATA] Pins Style Lay…" at bounding box center [275, 134] width 551 height 269
type input "235"
type input "47"
type input "24"
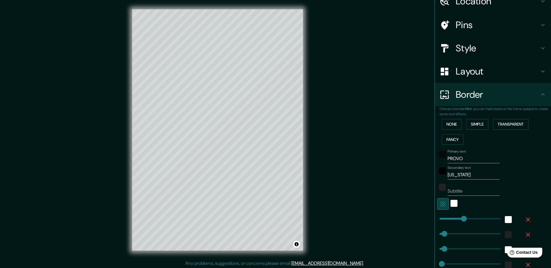
click at [439, 202] on icon "button" at bounding box center [442, 204] width 7 height 7
type input "235"
type input "47"
type input "24"
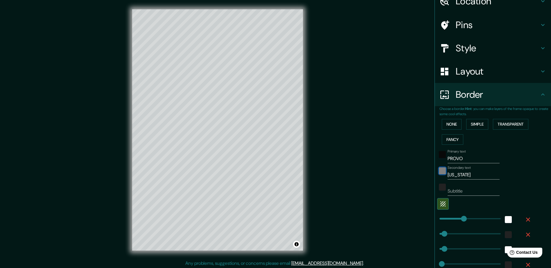
click at [439, 168] on div "black" at bounding box center [442, 170] width 7 height 7
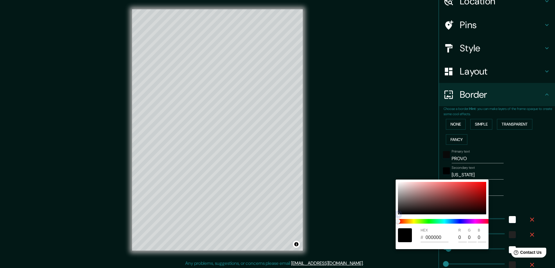
type input "235"
type input "47"
type input "24"
type input "070606"
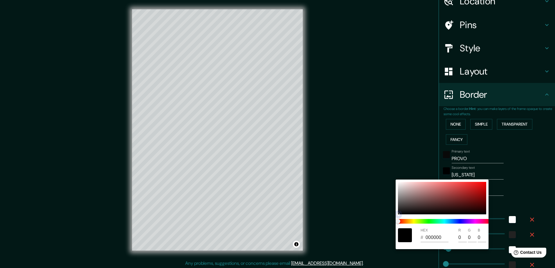
type input "7"
type input "6"
type input "235"
type input "47"
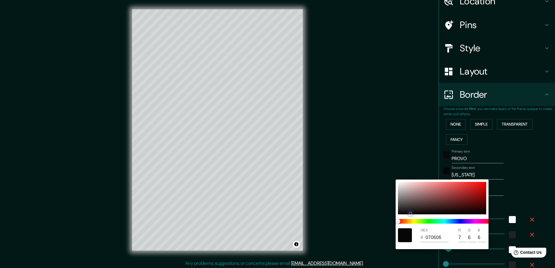
type input "47"
type input "24"
type input "235"
type input "47"
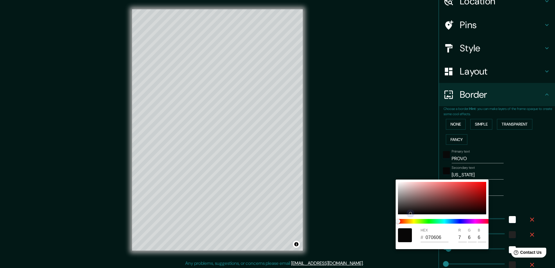
type input "24"
type input "090808"
type input "9"
type input "8"
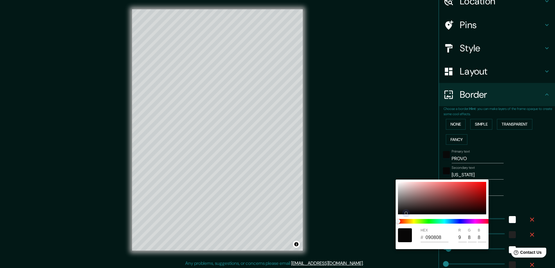
type input "235"
type input "47"
type input "24"
type input "0B0A0A"
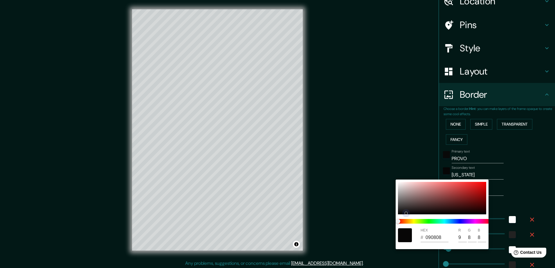
type input "11"
type input "10"
type input "235"
type input "47"
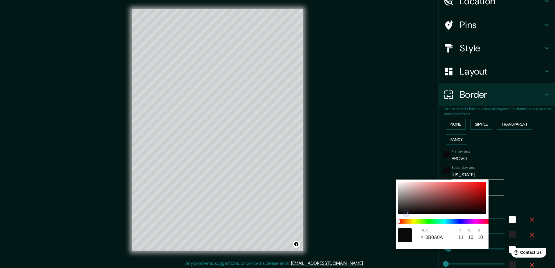
type input "47"
type input "24"
type input "235"
type input "47"
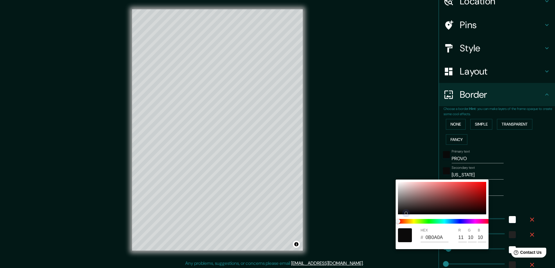
type input "24"
type input "201919"
type input "32"
type input "25"
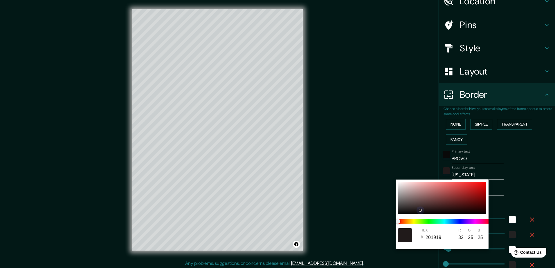
type input "235"
type input "47"
type input "24"
type input "201818"
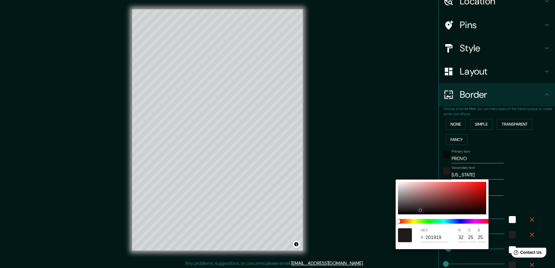
type input "24"
type input "235"
type input "47"
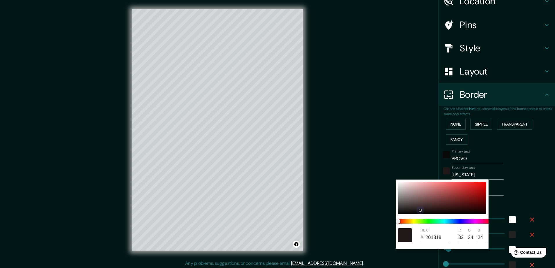
type input "24"
type input "221616"
type input "34"
type input "22"
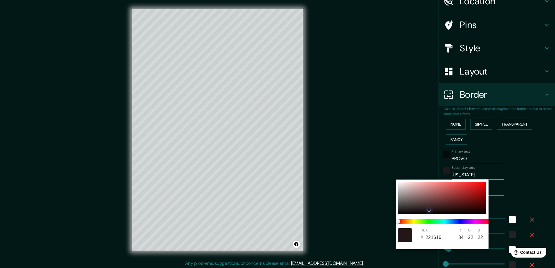
type input "235"
type input "47"
type input "24"
type input "201919"
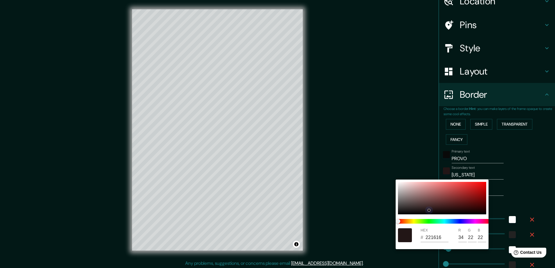
type input "32"
type input "25"
type input "235"
type input "47"
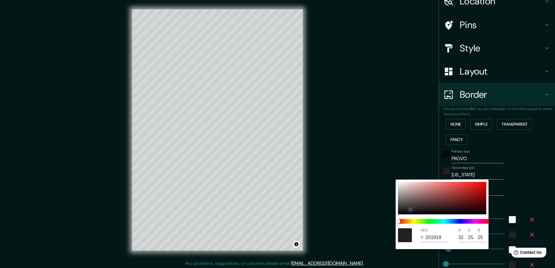
type input "47"
type input "24"
type input "252020"
type input "37"
type input "32"
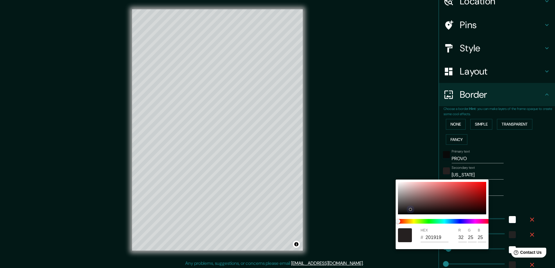
type input "32"
type input "235"
type input "47"
type input "24"
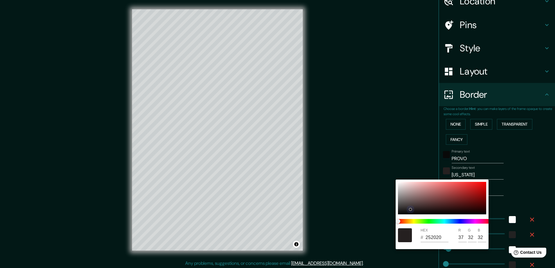
type input "272323"
type input "39"
type input "35"
type input "235"
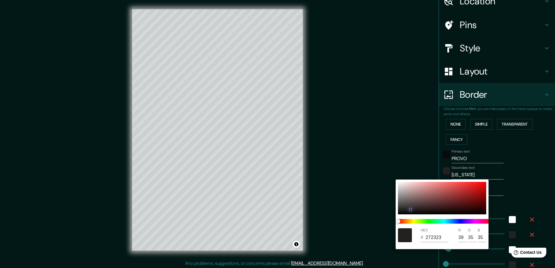
type input "47"
type input "24"
type input "292727"
type input "41"
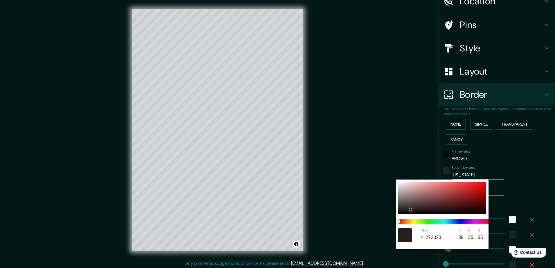
type input "39"
type input "235"
type input "47"
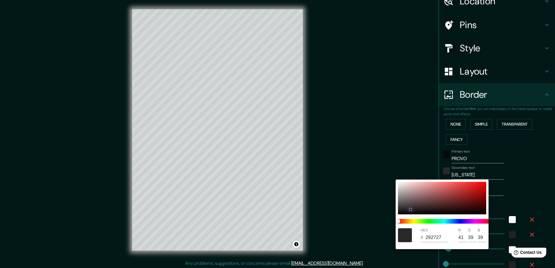
type input "24"
type input "2C2A2A"
type input "44"
type input "42"
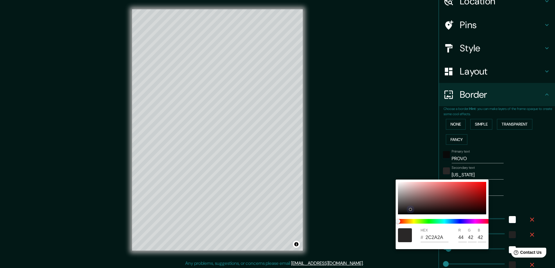
type input "235"
type input "47"
type input "24"
type input "235"
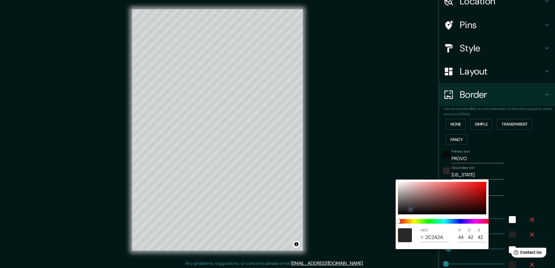
type input "47"
type input "24"
type input "2C2B2B"
type input "43"
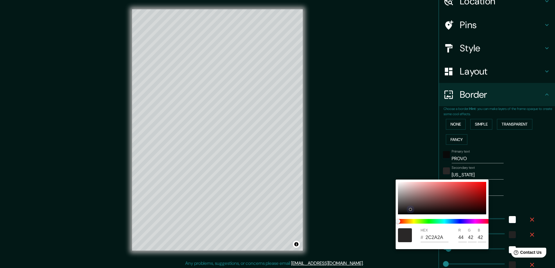
type input "43"
type input "235"
type input "47"
type input "24"
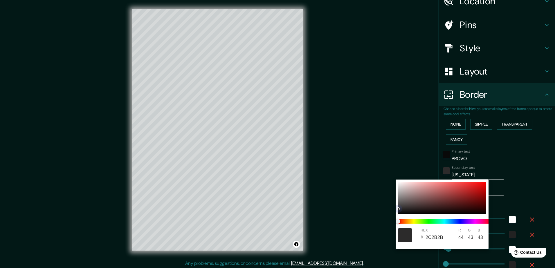
type input "2C2C2C"
type input "44"
type input "235"
type input "47"
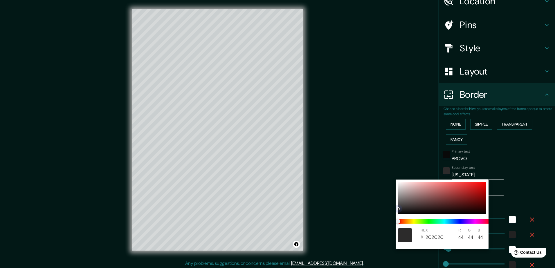
type input "47"
type input "24"
type input "235"
type input "47"
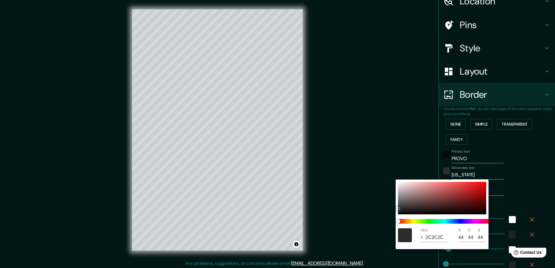
type input "24"
type input "292929"
type input "41"
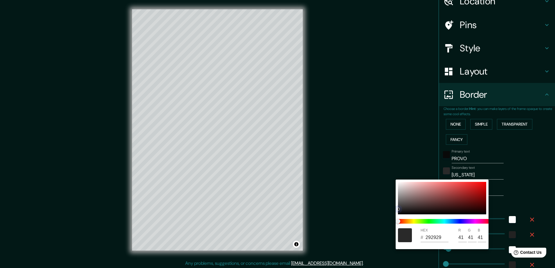
type input "235"
type input "47"
type input "24"
type input "121212"
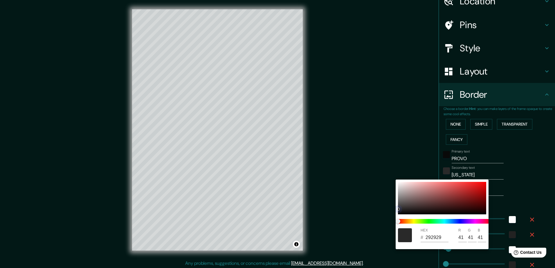
type input "18"
type input "235"
drag, startPoint x: 404, startPoint y: 213, endPoint x: 398, endPoint y: 213, distance: 5.8
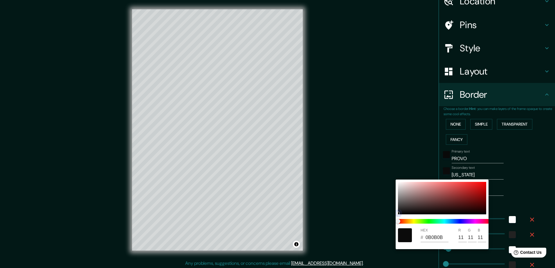
click at [398, 213] on div at bounding box center [398, 213] width 2 height 2
drag, startPoint x: 398, startPoint y: 220, endPoint x: 394, endPoint y: 219, distance: 3.9
click at [394, 219] on div "HEX # 0A0A0A R 10 G 10 B 10" at bounding box center [277, 134] width 555 height 268
click at [402, 233] on div at bounding box center [405, 235] width 14 height 14
click at [398, 211] on div "HEX # 0A0A0A R 10 G 10 B 10" at bounding box center [442, 215] width 93 height 70
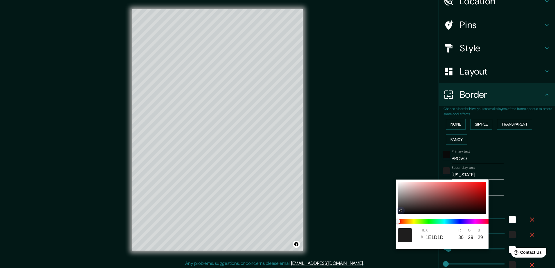
click at [401, 210] on div at bounding box center [400, 210] width 3 height 3
click at [458, 158] on div at bounding box center [277, 134] width 555 height 268
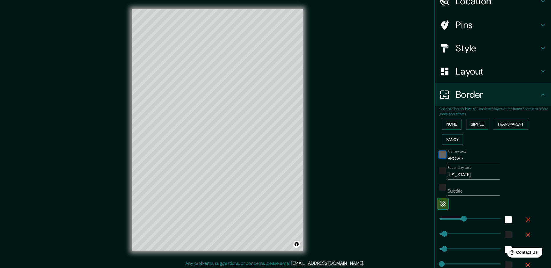
click at [440, 156] on div "color-090909" at bounding box center [442, 154] width 7 height 7
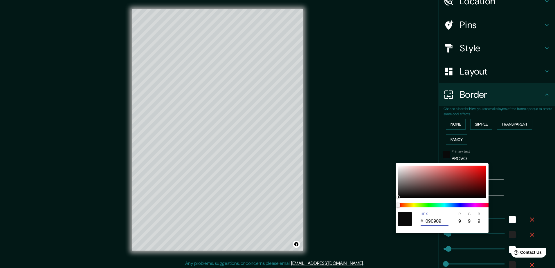
drag, startPoint x: 445, startPoint y: 221, endPoint x: 418, endPoint y: 222, distance: 26.4
click at [418, 222] on div "HEX # 090909 R 9 G 9 B 9" at bounding box center [442, 219] width 93 height 19
click at [468, 139] on div at bounding box center [277, 134] width 555 height 268
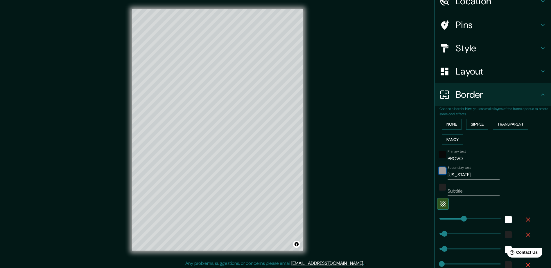
click at [439, 171] on div "color-1E1D1D" at bounding box center [442, 170] width 7 height 7
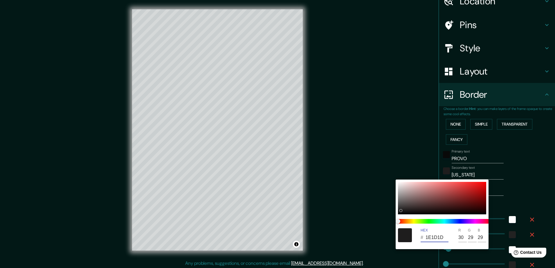
drag, startPoint x: 445, startPoint y: 237, endPoint x: 424, endPoint y: 239, distance: 21.2
click at [424, 239] on div "# 1E1D1D" at bounding box center [435, 237] width 28 height 9
paste input "090909"
click at [509, 177] on div at bounding box center [277, 134] width 555 height 268
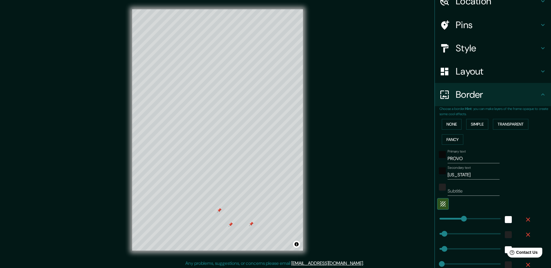
click at [458, 173] on input "[US_STATE]" at bounding box center [473, 174] width 52 height 9
click at [458, 175] on input "[US_STATE]" at bounding box center [473, 174] width 52 height 9
click at [463, 188] on input "Subtitle" at bounding box center [473, 191] width 52 height 9
click at [439, 172] on div "color-090909" at bounding box center [442, 170] width 7 height 7
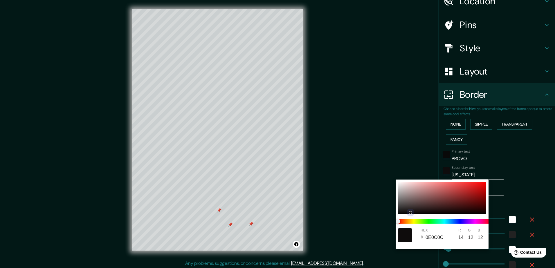
drag, startPoint x: 398, startPoint y: 212, endPoint x: 407, endPoint y: 212, distance: 9.0
click at [407, 212] on div at bounding box center [442, 198] width 88 height 33
drag, startPoint x: 488, startPoint y: 140, endPoint x: 466, endPoint y: 122, distance: 28.9
click at [488, 140] on div at bounding box center [277, 134] width 555 height 268
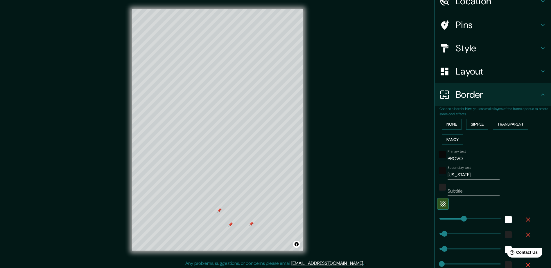
click at [450, 72] on div at bounding box center [447, 71] width 16 height 10
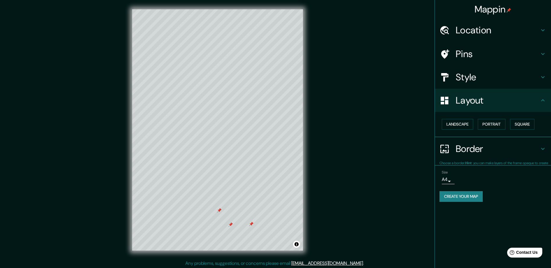
scroll to position [0, 0]
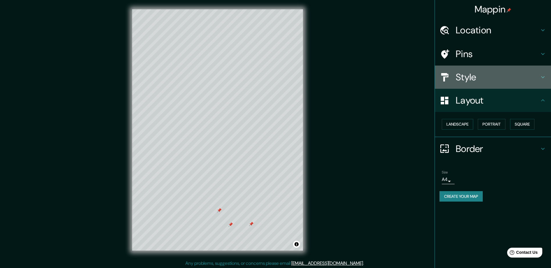
click at [467, 77] on h4 "Style" at bounding box center [497, 77] width 84 height 12
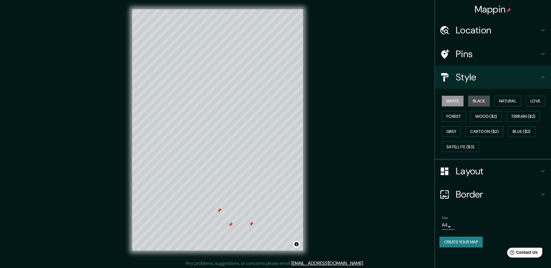
click at [475, 101] on button "Black" at bounding box center [479, 101] width 22 height 11
click at [503, 98] on button "Natural" at bounding box center [507, 101] width 27 height 11
click at [537, 100] on button "Love" at bounding box center [534, 101] width 19 height 11
click at [455, 100] on button "White" at bounding box center [452, 101] width 22 height 11
click at [457, 114] on button "Forest" at bounding box center [453, 116] width 24 height 11
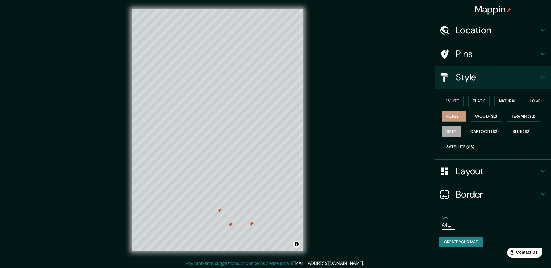
click at [456, 128] on button "Grey" at bounding box center [450, 131] width 19 height 11
click at [446, 102] on button "White" at bounding box center [452, 101] width 22 height 11
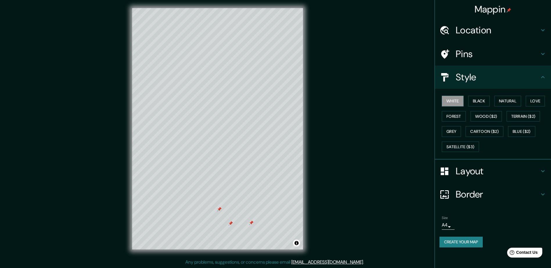
click at [461, 172] on h4 "Layout" at bounding box center [497, 171] width 84 height 12
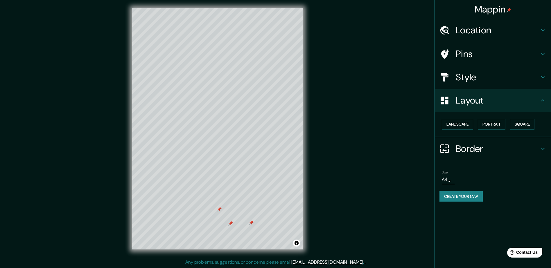
click at [459, 150] on h4 "Border" at bounding box center [497, 149] width 84 height 12
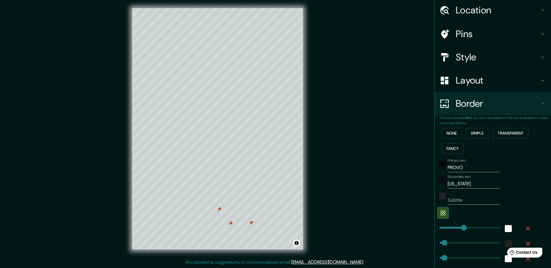
scroll to position [29, 0]
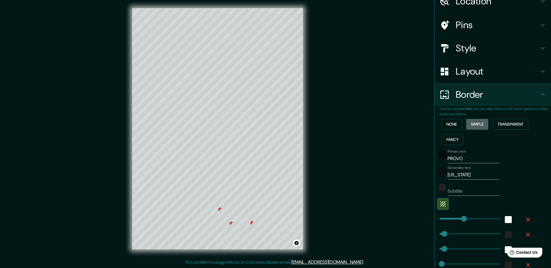
click at [475, 124] on button "Simple" at bounding box center [477, 124] width 22 height 11
click at [504, 124] on button "Transparent" at bounding box center [510, 124] width 35 height 11
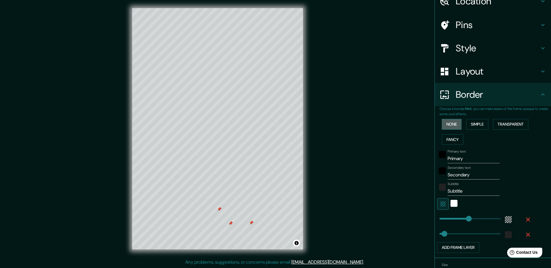
click at [451, 124] on button "None" at bounding box center [451, 124] width 20 height 11
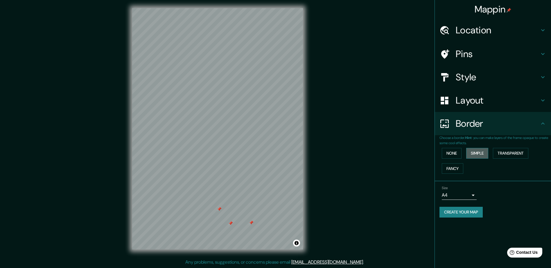
click at [475, 150] on button "Simple" at bounding box center [477, 153] width 22 height 11
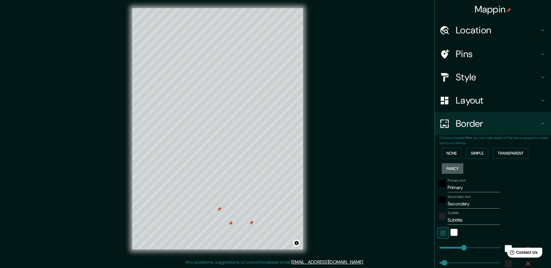
click at [449, 166] on button "Fancy" at bounding box center [451, 168] width 21 height 11
click at [440, 198] on div "black" at bounding box center [442, 199] width 7 height 7
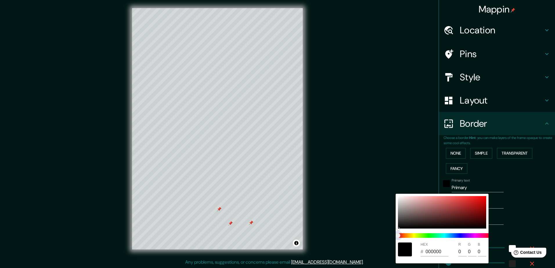
drag, startPoint x: 398, startPoint y: 233, endPoint x: 477, endPoint y: 234, distance: 79.0
click at [477, 234] on span at bounding box center [444, 235] width 93 height 5
drag, startPoint x: 397, startPoint y: 235, endPoint x: 404, endPoint y: 233, distance: 7.8
click at [420, 234] on span at bounding box center [444, 235] width 93 height 5
drag, startPoint x: 399, startPoint y: 227, endPoint x: 409, endPoint y: 217, distance: 14.4
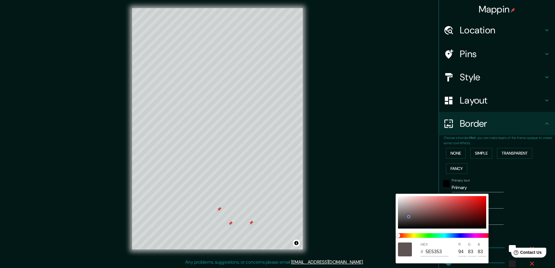
click at [409, 217] on div at bounding box center [408, 216] width 3 height 3
click at [451, 164] on div at bounding box center [277, 134] width 555 height 268
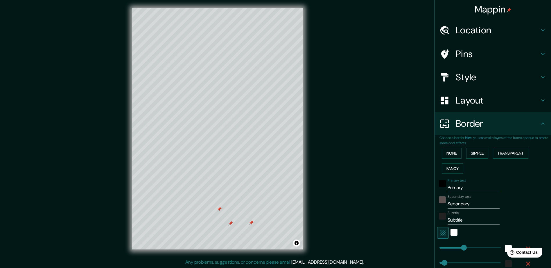
drag, startPoint x: 467, startPoint y: 190, endPoint x: 435, endPoint y: 187, distance: 31.8
click at [437, 190] on div "Primary text Primary" at bounding box center [484, 185] width 95 height 14
drag, startPoint x: 469, startPoint y: 205, endPoint x: 415, endPoint y: 205, distance: 53.4
click at [415, 205] on div "Mappin Location [GEOGRAPHIC_DATA], [US_STATE], [GEOGRAPHIC_DATA] Pins Style Lay…" at bounding box center [275, 133] width 551 height 269
click at [469, 32] on h4 "Location" at bounding box center [497, 30] width 84 height 12
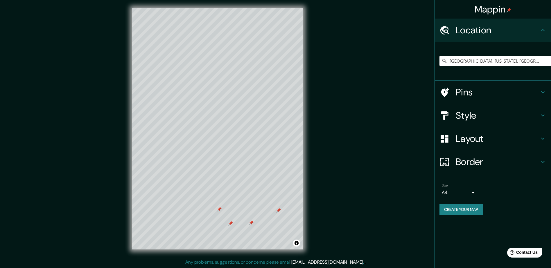
click at [476, 11] on h4 "Mappin" at bounding box center [492, 9] width 37 height 12
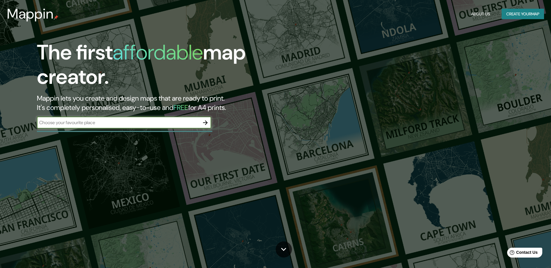
click at [513, 15] on button "Create your map" at bounding box center [522, 14] width 42 height 11
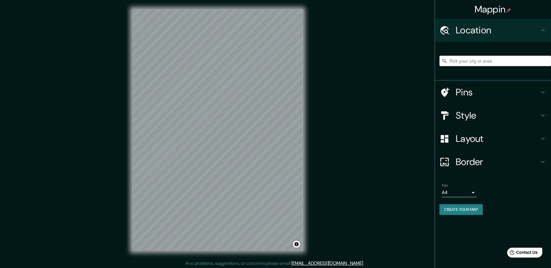
click at [465, 59] on input "Pick your city or area" at bounding box center [494, 61] width 111 height 10
click at [464, 160] on h4 "Border" at bounding box center [497, 162] width 84 height 12
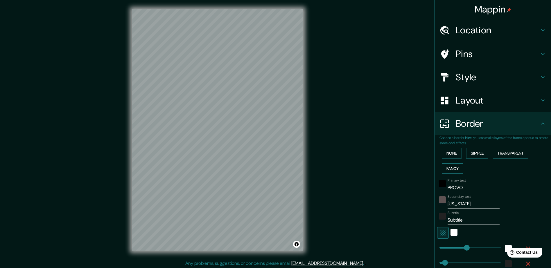
click at [449, 165] on button "Fancy" at bounding box center [451, 168] width 21 height 11
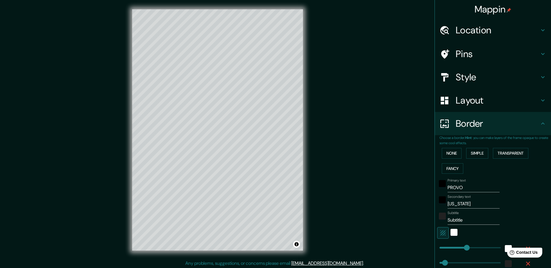
click at [461, 124] on h4 "Border" at bounding box center [497, 124] width 84 height 12
click at [455, 101] on h4 "Layout" at bounding box center [497, 101] width 84 height 12
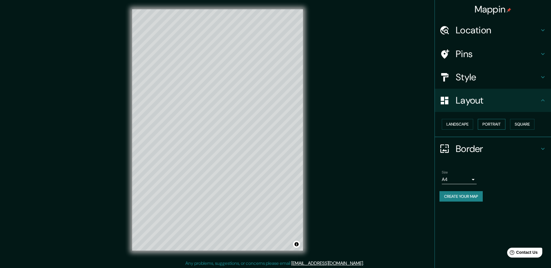
click at [487, 121] on button "Portrait" at bounding box center [491, 124] width 28 height 11
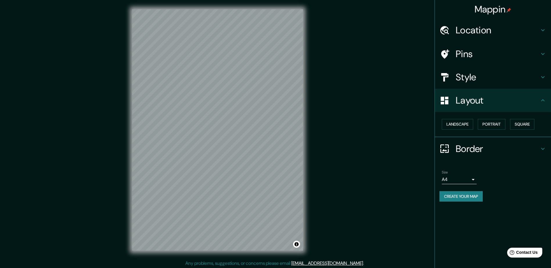
click at [453, 152] on div at bounding box center [447, 149] width 16 height 10
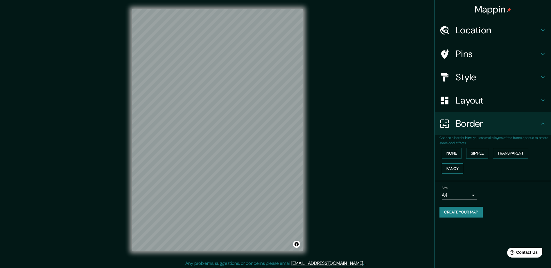
click at [448, 167] on button "Fancy" at bounding box center [451, 168] width 21 height 11
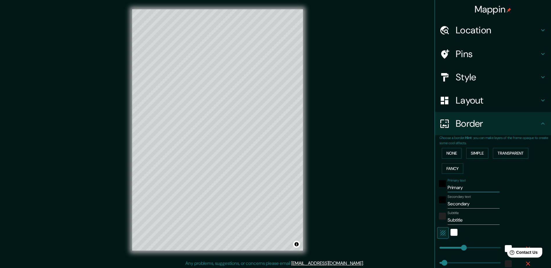
drag, startPoint x: 465, startPoint y: 188, endPoint x: 435, endPoint y: 189, distance: 29.9
click at [437, 189] on div "Primary text Primary" at bounding box center [484, 185] width 95 height 14
click at [466, 205] on input "Secondary" at bounding box center [473, 203] width 52 height 9
drag, startPoint x: 466, startPoint y: 205, endPoint x: 434, endPoint y: 201, distance: 31.9
click at [437, 203] on div "Secondary text Secondary" at bounding box center [484, 202] width 95 height 14
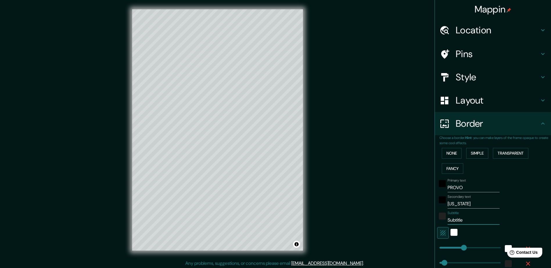
click at [459, 221] on input "Subtitle" at bounding box center [473, 220] width 52 height 9
drag, startPoint x: 460, startPoint y: 219, endPoint x: 443, endPoint y: 220, distance: 17.1
click at [447, 220] on input "Subtitle" at bounding box center [473, 220] width 52 height 9
click at [450, 232] on div "white" at bounding box center [453, 232] width 7 height 7
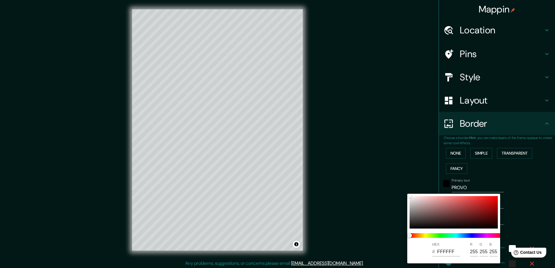
click at [517, 214] on div at bounding box center [277, 134] width 555 height 268
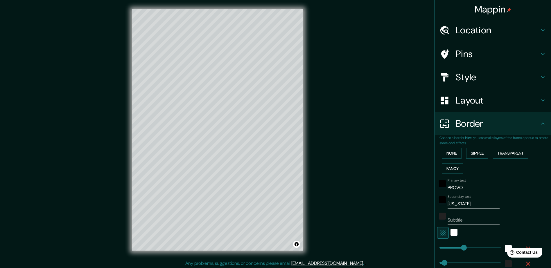
click at [440, 232] on icon "button" at bounding box center [442, 232] width 5 height 5
click at [440, 234] on icon "button" at bounding box center [442, 232] width 5 height 5
click at [454, 210] on div "Primary text PROVO Secondary text [US_STATE] Subtitle Add frame layer" at bounding box center [485, 244] width 93 height 136
drag, startPoint x: 456, startPoint y: 202, endPoint x: 441, endPoint y: 204, distance: 14.7
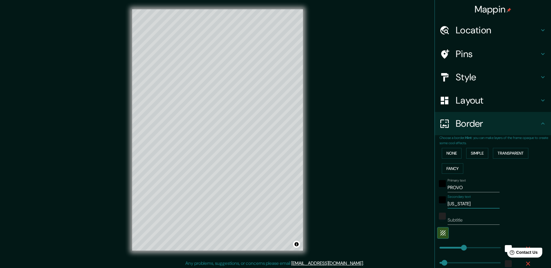
click at [441, 204] on div "Secondary text [US_STATE]" at bounding box center [484, 202] width 95 height 14
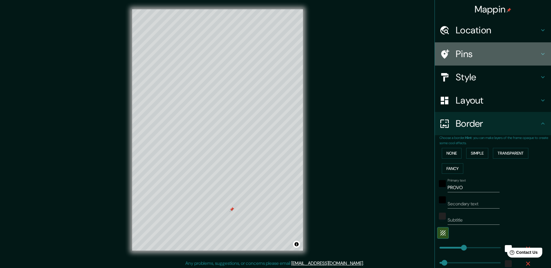
click at [459, 54] on h4 "Pins" at bounding box center [497, 54] width 84 height 12
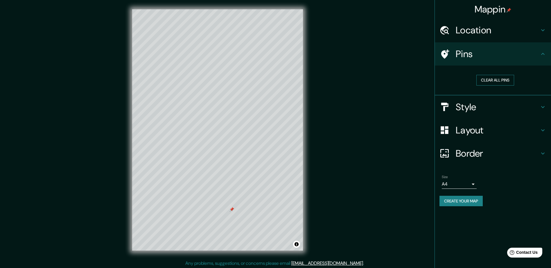
click at [493, 80] on button "Clear all pins" at bounding box center [495, 80] width 38 height 11
click at [466, 150] on h4 "Border" at bounding box center [497, 154] width 84 height 12
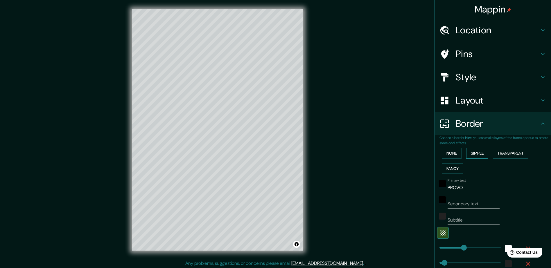
click at [470, 152] on button "Simple" at bounding box center [477, 153] width 22 height 11
click at [498, 150] on button "Transparent" at bounding box center [510, 153] width 35 height 11
click at [450, 234] on div "white" at bounding box center [453, 232] width 7 height 7
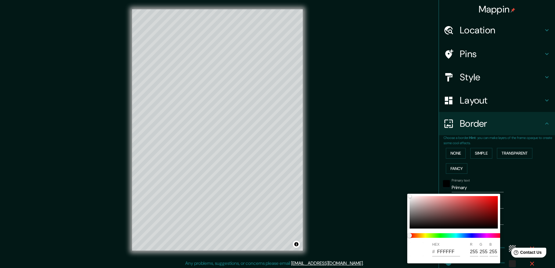
click at [508, 217] on div at bounding box center [277, 134] width 555 height 268
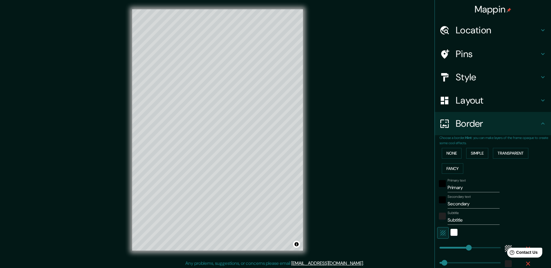
click at [439, 230] on icon "button" at bounding box center [442, 233] width 7 height 7
click at [440, 230] on icon "button" at bounding box center [442, 232] width 5 height 5
drag, startPoint x: 464, startPoint y: 187, endPoint x: 412, endPoint y: 189, distance: 51.1
click at [415, 190] on div "Mappin Location [GEOGRAPHIC_DATA], [US_STATE], [GEOGRAPHIC_DATA] Pins Style Lay…" at bounding box center [275, 134] width 551 height 269
drag, startPoint x: 467, startPoint y: 204, endPoint x: 408, endPoint y: 203, distance: 59.2
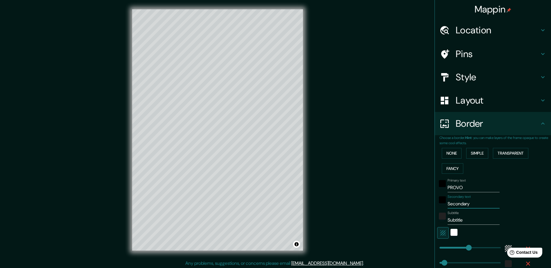
click at [408, 205] on div "Mappin Location [GEOGRAPHIC_DATA], [US_STATE], [GEOGRAPHIC_DATA] Pins Style Lay…" at bounding box center [275, 134] width 551 height 269
drag, startPoint x: 462, startPoint y: 218, endPoint x: 419, endPoint y: 222, distance: 43.5
click at [419, 222] on div "Mappin Location [GEOGRAPHIC_DATA], [US_STATE], [GEOGRAPHIC_DATA] Pins Style Lay…" at bounding box center [275, 134] width 551 height 269
click at [452, 167] on button "Fancy" at bounding box center [451, 168] width 21 height 11
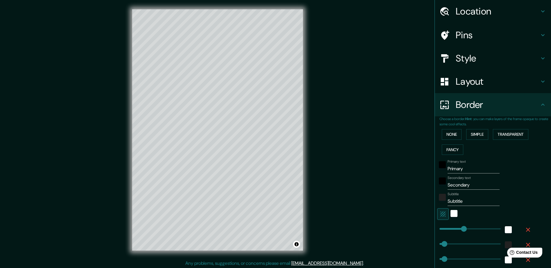
scroll to position [29, 0]
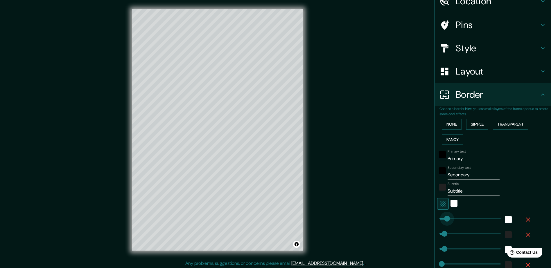
drag, startPoint x: 439, startPoint y: 219, endPoint x: 442, endPoint y: 219, distance: 3.2
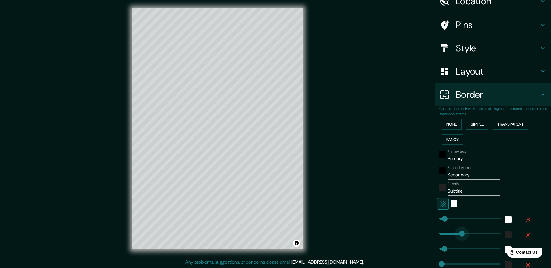
drag, startPoint x: 440, startPoint y: 233, endPoint x: 458, endPoint y: 234, distance: 18.0
drag, startPoint x: 457, startPoint y: 234, endPoint x: 434, endPoint y: 233, distance: 22.4
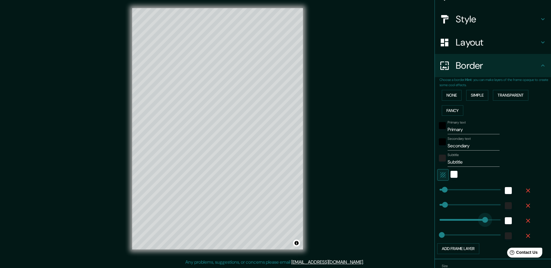
drag, startPoint x: 440, startPoint y: 218, endPoint x: 481, endPoint y: 223, distance: 40.9
drag, startPoint x: 479, startPoint y: 219, endPoint x: 440, endPoint y: 218, distance: 39.5
drag, startPoint x: 439, startPoint y: 234, endPoint x: 467, endPoint y: 233, distance: 28.4
drag, startPoint x: 467, startPoint y: 233, endPoint x: 432, endPoint y: 234, distance: 35.1
drag, startPoint x: 466, startPoint y: 131, endPoint x: 403, endPoint y: 132, distance: 62.4
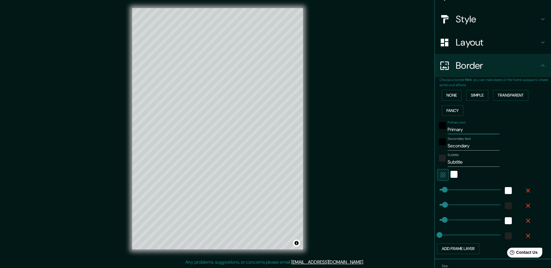
click at [403, 132] on div "Mappin Location [GEOGRAPHIC_DATA], [US_STATE], [GEOGRAPHIC_DATA] Pins Style Lay…" at bounding box center [275, 133] width 551 height 269
drag, startPoint x: 467, startPoint y: 143, endPoint x: 438, endPoint y: 146, distance: 29.4
click at [438, 146] on div "Secondary text Secondary" at bounding box center [484, 144] width 95 height 14
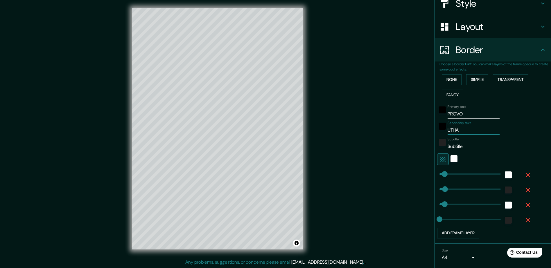
scroll to position [87, 0]
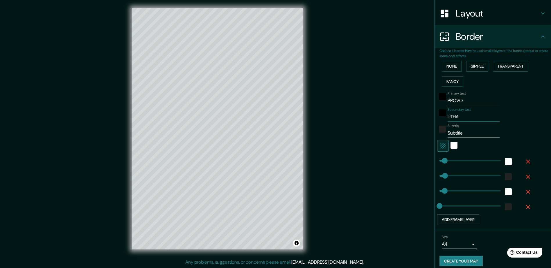
click at [461, 115] on input "UTHA" at bounding box center [473, 116] width 52 height 9
drag, startPoint x: 466, startPoint y: 135, endPoint x: 443, endPoint y: 136, distance: 23.2
click at [447, 136] on input "Subtitle" at bounding box center [473, 133] width 52 height 9
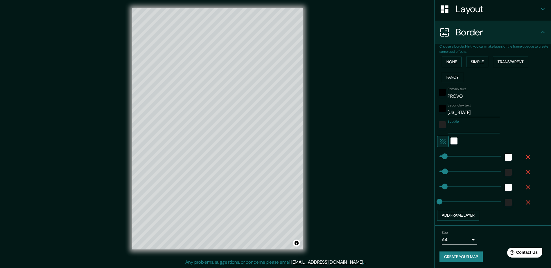
scroll to position [92, 0]
click at [455, 253] on button "Create your map" at bounding box center [460, 256] width 43 height 11
click at [453, 252] on button "Create your map" at bounding box center [460, 256] width 43 height 11
click at [462, 257] on button "Create your map" at bounding box center [460, 256] width 43 height 11
click at [457, 255] on button "Create your map" at bounding box center [460, 256] width 43 height 11
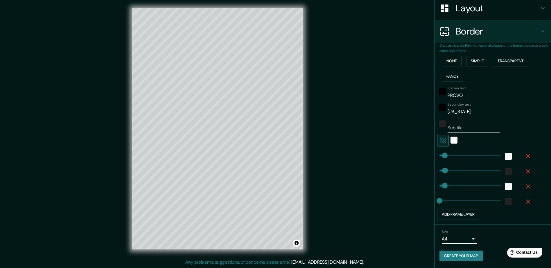
click at [442, 253] on button "Create your map" at bounding box center [460, 256] width 43 height 11
click at [460, 255] on button "Create your map" at bounding box center [460, 256] width 43 height 11
click at [460, 254] on button "Create your map" at bounding box center [460, 256] width 43 height 11
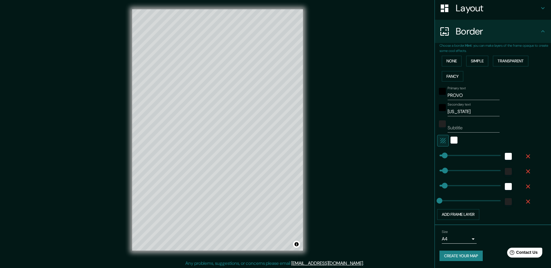
click at [354, 60] on div "Mappin Location [GEOGRAPHIC_DATA], [US_STATE], [GEOGRAPHIC_DATA] Pins Style Lay…" at bounding box center [275, 134] width 551 height 269
click at [355, 60] on div "Mappin Location [GEOGRAPHIC_DATA], [US_STATE], [GEOGRAPHIC_DATA] Pins Style Lay…" at bounding box center [275, 134] width 551 height 269
drag, startPoint x: 355, startPoint y: 60, endPoint x: 359, endPoint y: 69, distance: 10.1
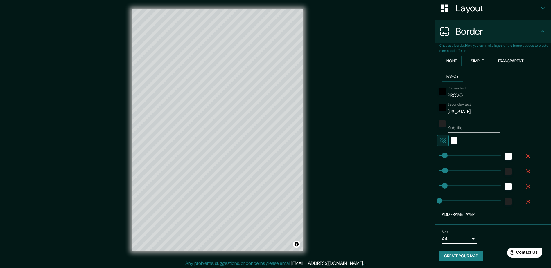
click at [356, 60] on div "Mappin Location [GEOGRAPHIC_DATA], [US_STATE], [GEOGRAPHIC_DATA] Pins Style Lay…" at bounding box center [275, 134] width 551 height 269
click at [457, 252] on button "Create your map" at bounding box center [460, 256] width 43 height 11
click at [455, 253] on button "Create your map" at bounding box center [460, 256] width 43 height 11
drag, startPoint x: 393, startPoint y: 75, endPoint x: 390, endPoint y: 95, distance: 21.1
click at [390, 95] on div "Mappin Location [GEOGRAPHIC_DATA], [US_STATE], [GEOGRAPHIC_DATA] Pins Style Lay…" at bounding box center [275, 134] width 551 height 269
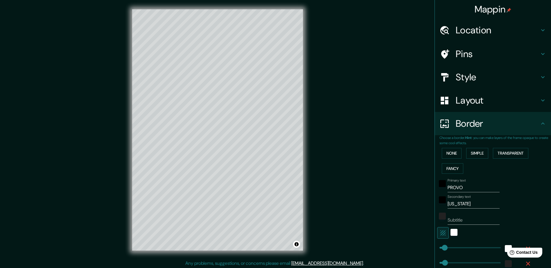
click at [466, 33] on h4 "Location" at bounding box center [497, 30] width 84 height 12
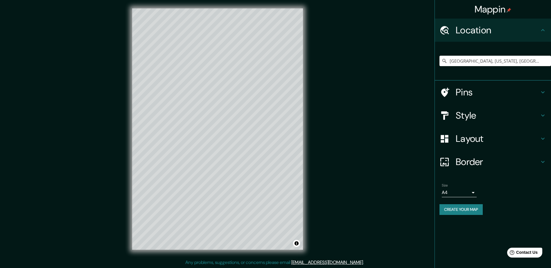
scroll to position [1, 0]
click at [457, 209] on button "Create your map" at bounding box center [460, 209] width 43 height 11
click at [455, 205] on button "Create your map" at bounding box center [460, 209] width 43 height 11
click at [461, 206] on button "Create your map" at bounding box center [460, 209] width 43 height 11
click at [458, 211] on button "Create your map" at bounding box center [460, 209] width 43 height 11
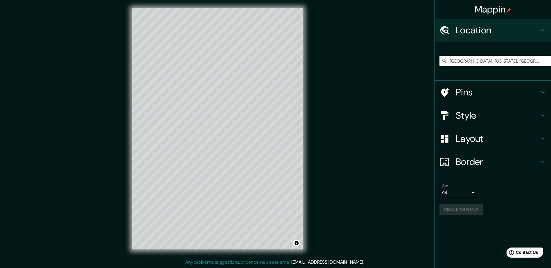
click at [530, 251] on span "Contact Us" at bounding box center [526, 252] width 22 height 5
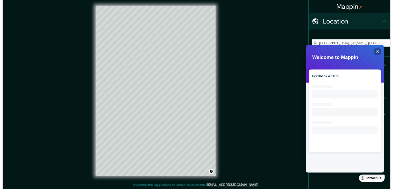
scroll to position [0, 0]
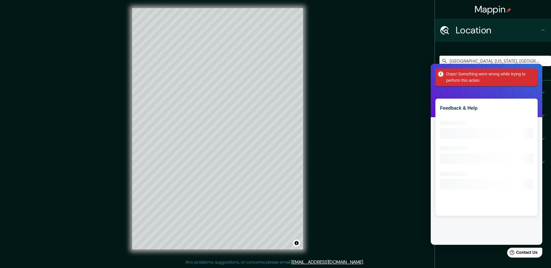
click at [399, 102] on div "Mappin Location [GEOGRAPHIC_DATA], [US_STATE], [GEOGRAPHIC_DATA] Pins Style Lay…" at bounding box center [275, 133] width 551 height 269
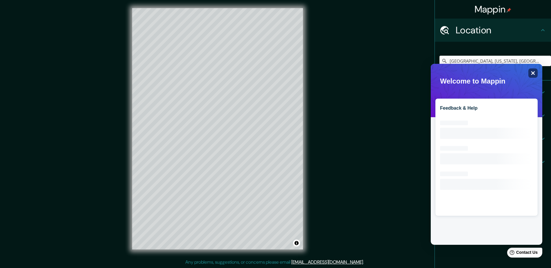
click at [530, 70] on div "Close" at bounding box center [532, 72] width 9 height 9
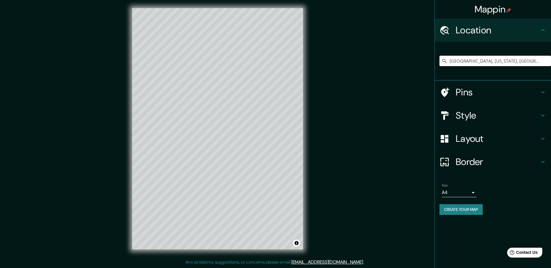
click at [470, 211] on button "Create your map" at bounding box center [460, 209] width 43 height 11
click at [448, 210] on button "Create your map" at bounding box center [460, 209] width 43 height 11
click at [460, 211] on button "Create your map" at bounding box center [460, 209] width 43 height 11
click at [470, 193] on body "Mappin Location [GEOGRAPHIC_DATA], [US_STATE], [GEOGRAPHIC_DATA] Pins Style Lay…" at bounding box center [275, 133] width 551 height 268
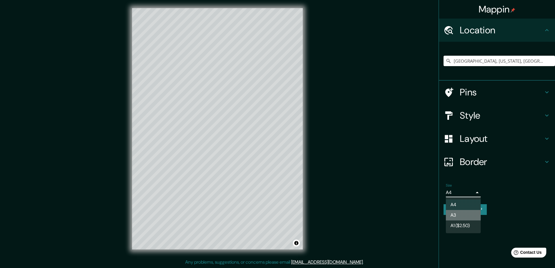
click at [457, 213] on li "A3" at bounding box center [463, 215] width 35 height 10
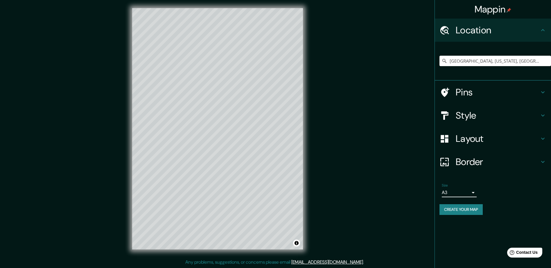
click at [459, 210] on button "Create your map" at bounding box center [460, 209] width 43 height 11
click at [460, 193] on body "Mappin Location [GEOGRAPHIC_DATA], [US_STATE], [GEOGRAPHIC_DATA] Pins Style Lay…" at bounding box center [275, 133] width 551 height 268
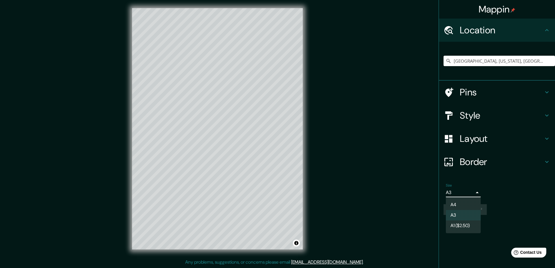
click at [459, 202] on li "A4" at bounding box center [463, 205] width 35 height 10
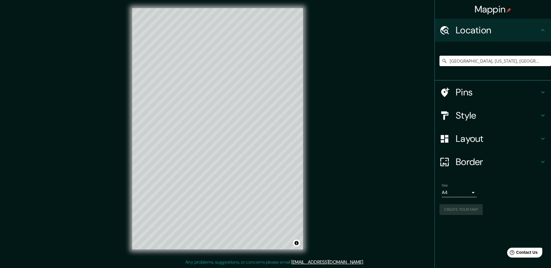
click at [401, 98] on div "Mappin Location [GEOGRAPHIC_DATA], [US_STATE], [GEOGRAPHIC_DATA] Pins Style Lay…" at bounding box center [275, 133] width 551 height 269
drag, startPoint x: 400, startPoint y: 99, endPoint x: 382, endPoint y: 74, distance: 30.7
click at [382, 74] on div "Mappin Location [GEOGRAPHIC_DATA], [US_STATE], [GEOGRAPHIC_DATA] Pins Style Lay…" at bounding box center [275, 133] width 551 height 269
click at [463, 208] on button "Create your map" at bounding box center [460, 209] width 43 height 11
click at [456, 207] on button "Create your map" at bounding box center [460, 209] width 43 height 11
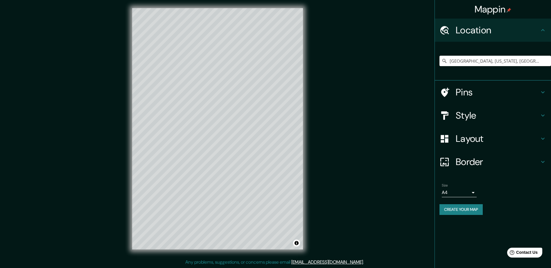
click at [454, 210] on button "Create your map" at bounding box center [460, 209] width 43 height 11
drag, startPoint x: 457, startPoint y: 210, endPoint x: 469, endPoint y: 138, distance: 72.9
click at [458, 209] on button "Create your map" at bounding box center [460, 209] width 43 height 11
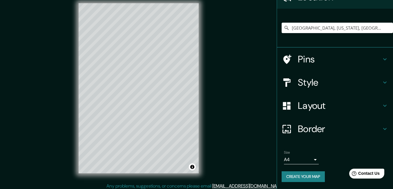
scroll to position [9, 0]
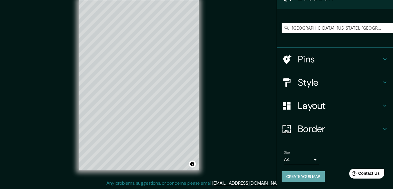
click at [299, 179] on button "Create your map" at bounding box center [303, 176] width 43 height 11
click at [302, 174] on button "Create your map" at bounding box center [303, 176] width 43 height 11
click at [304, 180] on button "Create your map" at bounding box center [303, 176] width 43 height 11
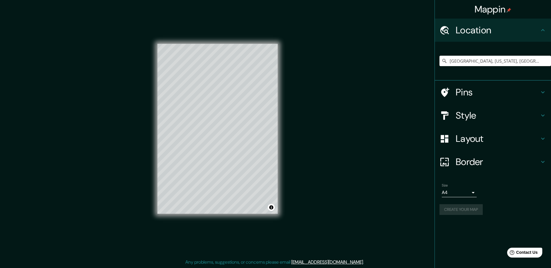
scroll to position [0, 0]
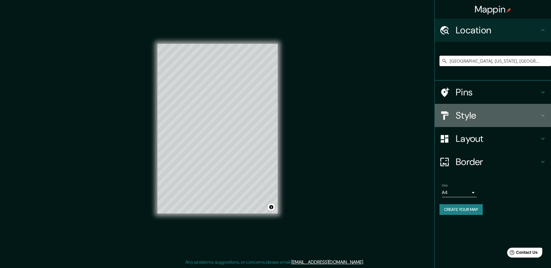
click at [470, 112] on h4 "Style" at bounding box center [497, 116] width 84 height 12
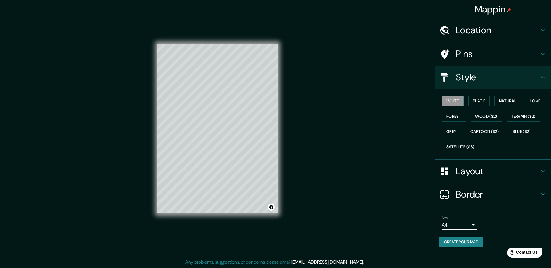
click at [471, 172] on h4 "Layout" at bounding box center [497, 171] width 84 height 12
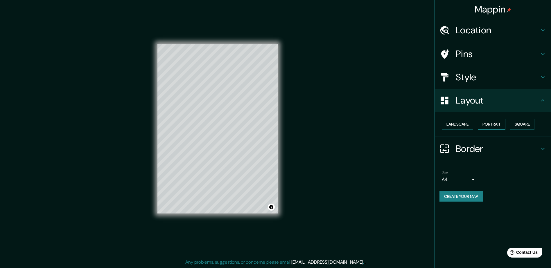
click at [489, 124] on button "Portrait" at bounding box center [491, 124] width 28 height 11
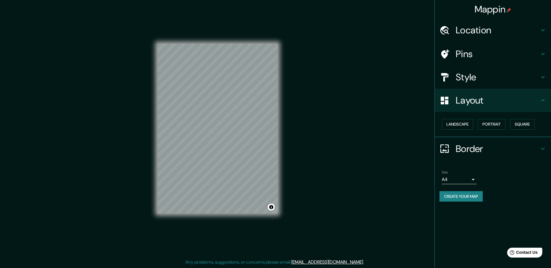
click at [459, 149] on h4 "Border" at bounding box center [497, 149] width 84 height 12
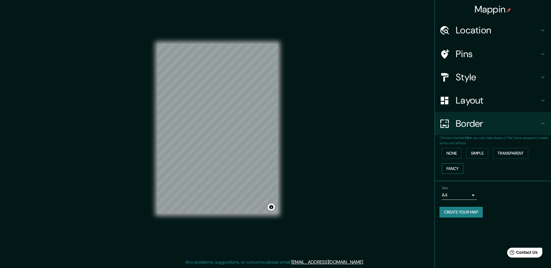
click at [456, 168] on button "Fancy" at bounding box center [451, 168] width 21 height 11
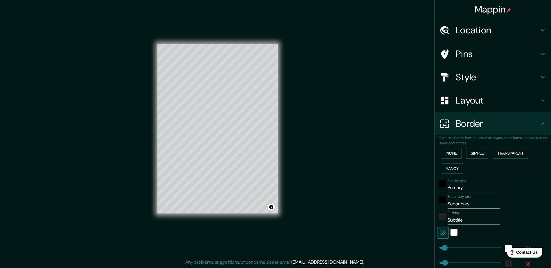
drag, startPoint x: 462, startPoint y: 186, endPoint x: 427, endPoint y: 189, distance: 34.9
click at [428, 189] on div "Mappin Location [GEOGRAPHIC_DATA], [US_STATE], [GEOGRAPHIC_DATA] Pins Style Lay…" at bounding box center [275, 133] width 551 height 269
drag, startPoint x: 467, startPoint y: 204, endPoint x: 403, endPoint y: 208, distance: 63.7
click at [403, 208] on div "Mappin Location [GEOGRAPHIC_DATA], [US_STATE], [GEOGRAPHIC_DATA] Pins Style Lay…" at bounding box center [275, 133] width 551 height 269
drag, startPoint x: 459, startPoint y: 221, endPoint x: 430, endPoint y: 216, distance: 29.0
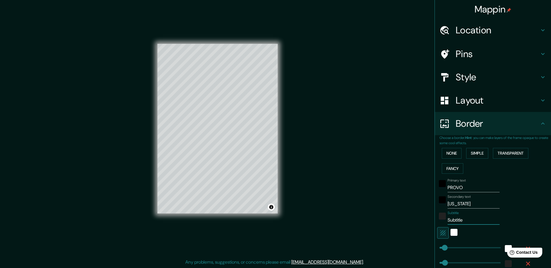
click at [429, 218] on div "Mappin Location [GEOGRAPHIC_DATA], [US_STATE], [GEOGRAPHIC_DATA] Pins Style Lay…" at bounding box center [275, 133] width 551 height 269
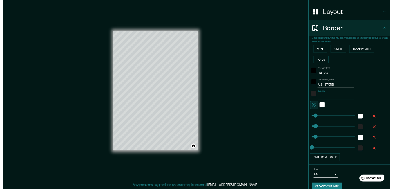
scroll to position [87, 0]
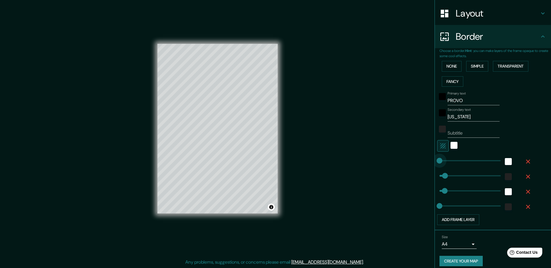
drag, startPoint x: 440, startPoint y: 160, endPoint x: 431, endPoint y: 160, distance: 9.0
click at [452, 145] on div "white" at bounding box center [453, 145] width 7 height 7
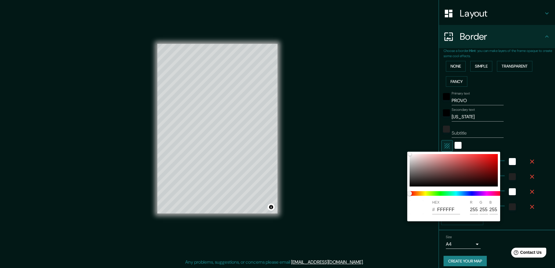
click at [451, 145] on div at bounding box center [277, 134] width 555 height 268
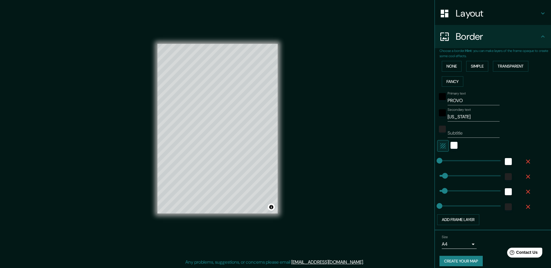
click at [453, 145] on div at bounding box center [453, 146] width 10 height 12
click at [452, 145] on div "white" at bounding box center [453, 145] width 7 height 7
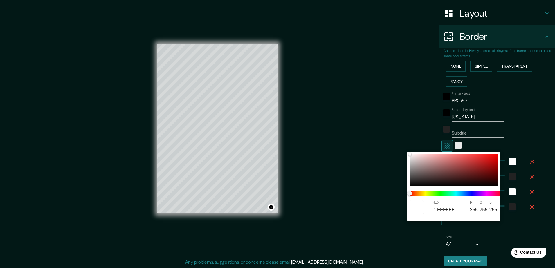
click at [452, 145] on div at bounding box center [277, 134] width 555 height 268
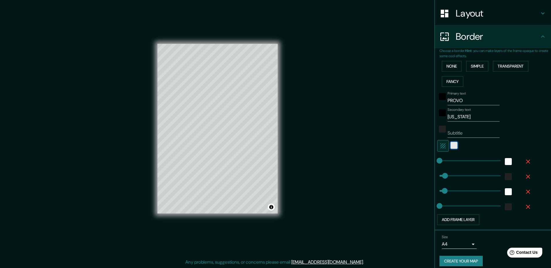
click at [452, 145] on div "white" at bounding box center [453, 145] width 7 height 7
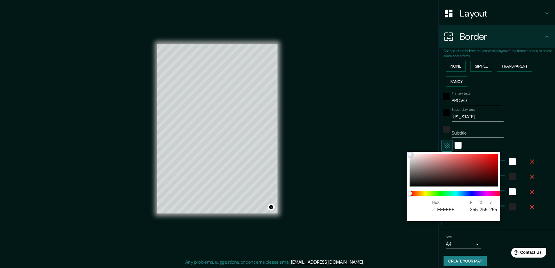
click at [412, 182] on div at bounding box center [454, 170] width 88 height 33
click at [412, 165] on div at bounding box center [454, 170] width 88 height 33
click at [412, 159] on div at bounding box center [454, 170] width 88 height 33
click at [412, 167] on div at bounding box center [454, 170] width 88 height 33
click at [410, 162] on div at bounding box center [454, 170] width 88 height 33
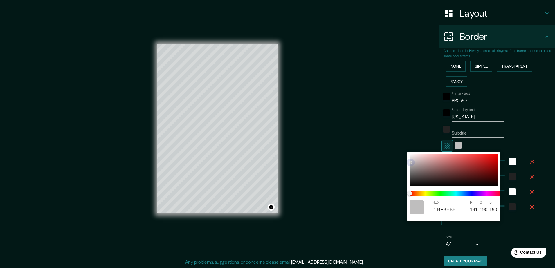
click at [411, 157] on div at bounding box center [454, 170] width 88 height 33
drag, startPoint x: 411, startPoint y: 157, endPoint x: 408, endPoint y: 155, distance: 3.2
click at [408, 155] on div "HEX # FAFAFA R 250 G 250 B 250" at bounding box center [453, 187] width 93 height 70
click at [485, 239] on div at bounding box center [277, 134] width 555 height 268
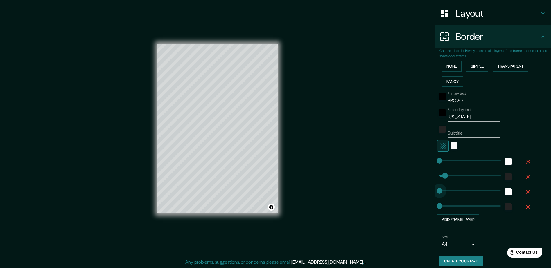
drag, startPoint x: 438, startPoint y: 188, endPoint x: 432, endPoint y: 188, distance: 5.8
drag, startPoint x: 435, startPoint y: 187, endPoint x: 444, endPoint y: 189, distance: 9.2
drag, startPoint x: 444, startPoint y: 190, endPoint x: 441, endPoint y: 190, distance: 3.5
click at [447, 258] on button "Create your map" at bounding box center [460, 261] width 43 height 11
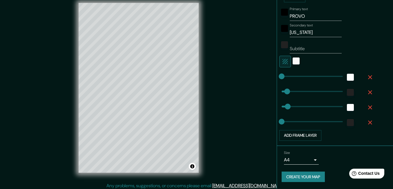
scroll to position [9, 0]
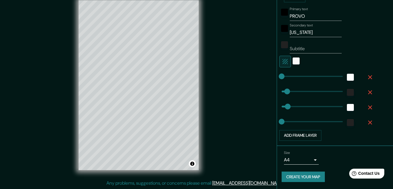
click at [301, 178] on button "Create your map" at bounding box center [303, 177] width 43 height 11
